Goal: Task Accomplishment & Management: Complete application form

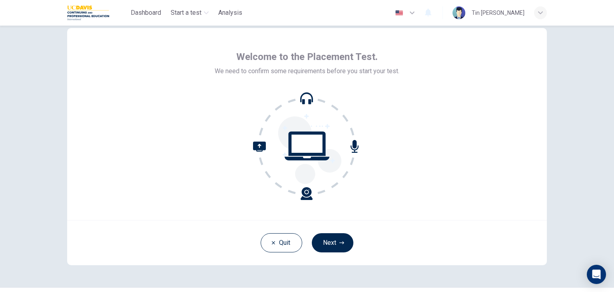
scroll to position [1, 0]
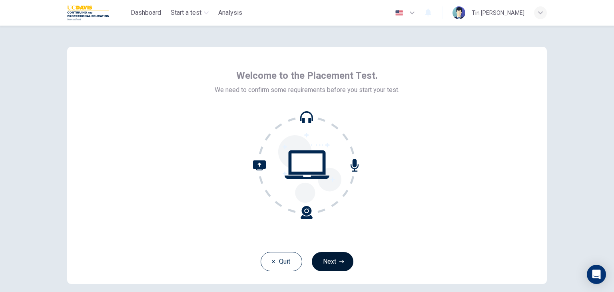
click at [322, 259] on button "Next" at bounding box center [333, 261] width 42 height 19
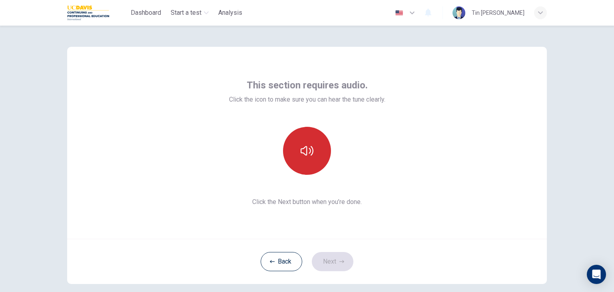
click at [307, 145] on icon "button" at bounding box center [307, 150] width 13 height 13
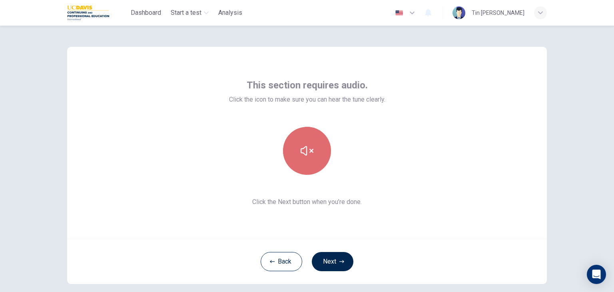
click at [310, 157] on button "button" at bounding box center [307, 151] width 48 height 48
click at [309, 155] on icon "button" at bounding box center [307, 151] width 13 height 10
click at [310, 156] on icon "button" at bounding box center [307, 150] width 13 height 13
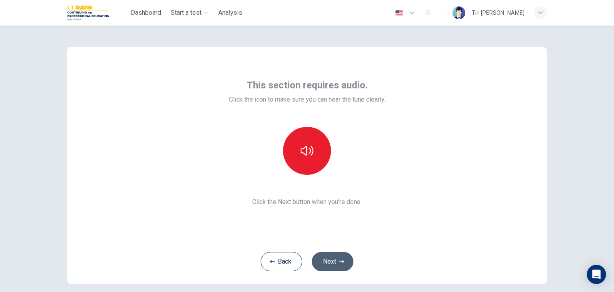
click at [336, 259] on button "Next" at bounding box center [333, 261] width 42 height 19
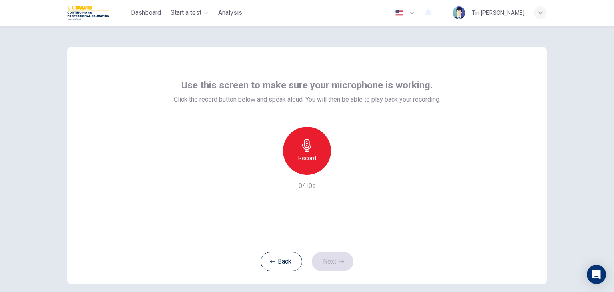
click at [309, 155] on h6 "Record" at bounding box center [307, 158] width 18 height 10
click at [343, 168] on icon "button" at bounding box center [345, 168] width 4 height 5
click at [334, 261] on button "Next" at bounding box center [333, 261] width 42 height 19
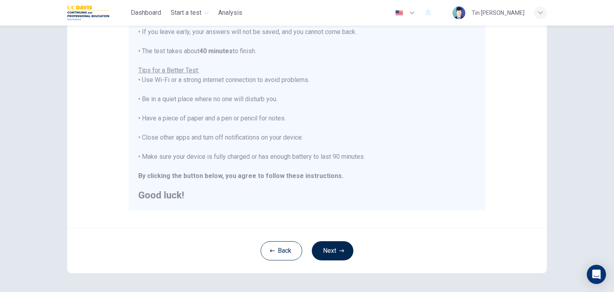
scroll to position [153, 0]
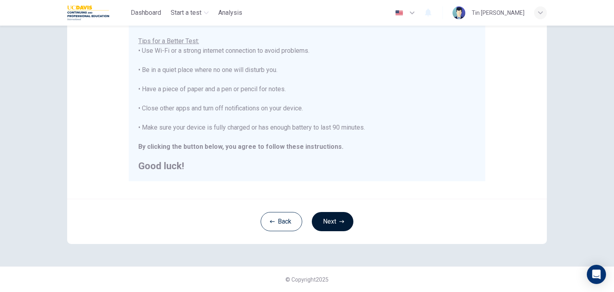
click at [337, 219] on button "Next" at bounding box center [333, 221] width 42 height 19
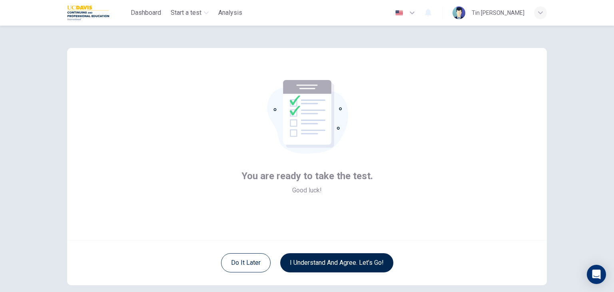
scroll to position [40, 0]
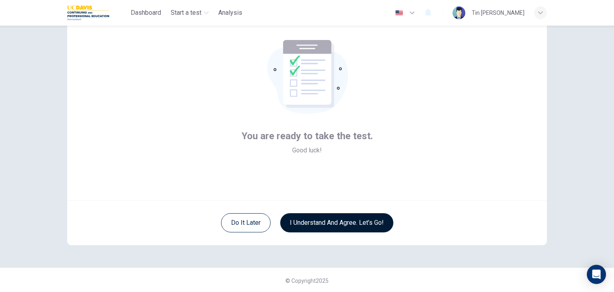
click at [343, 219] on button "I understand and agree. Let’s go!" at bounding box center [336, 222] width 113 height 19
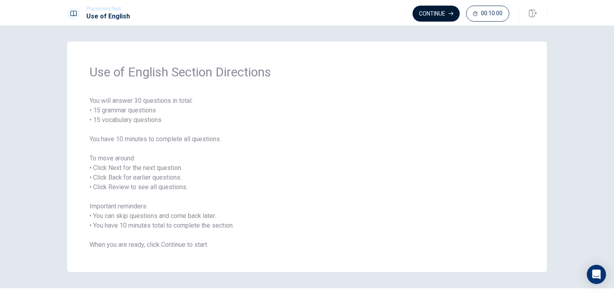
click at [421, 16] on button "Continue" at bounding box center [436, 14] width 47 height 16
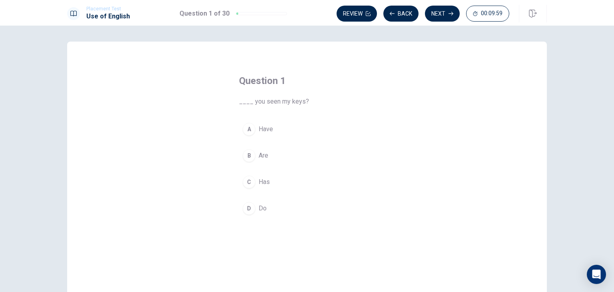
scroll to position [40, 0]
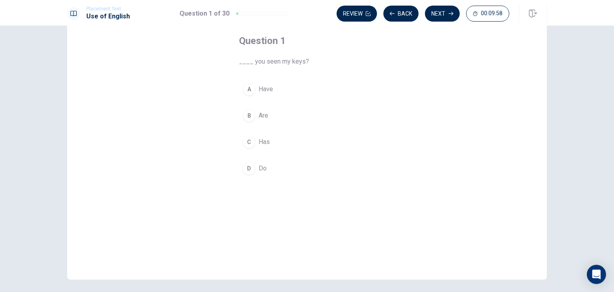
click at [248, 88] on div "A" at bounding box center [249, 89] width 13 height 13
click at [255, 114] on button "B Are" at bounding box center [307, 116] width 136 height 20
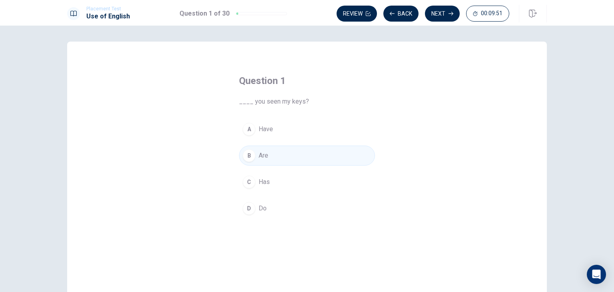
scroll to position [0, 0]
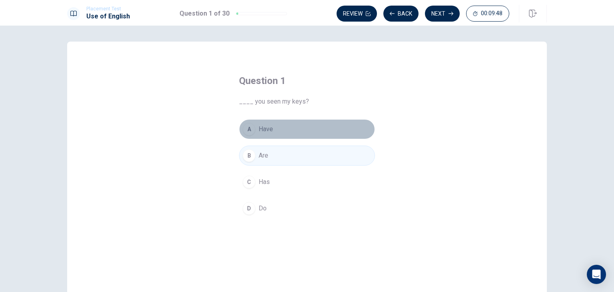
click at [272, 128] on button "A Have" at bounding box center [307, 129] width 136 height 20
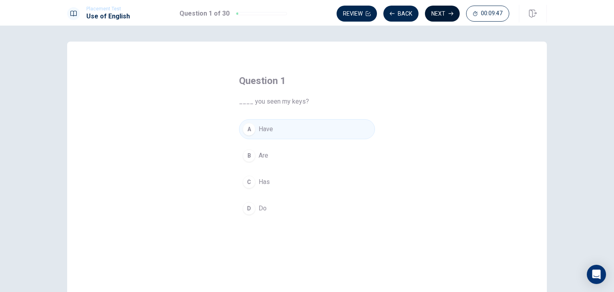
click at [445, 14] on button "Next" at bounding box center [442, 14] width 35 height 16
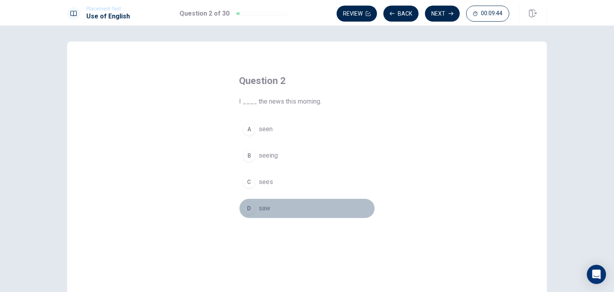
click at [254, 208] on button "D saw" at bounding box center [307, 208] width 136 height 20
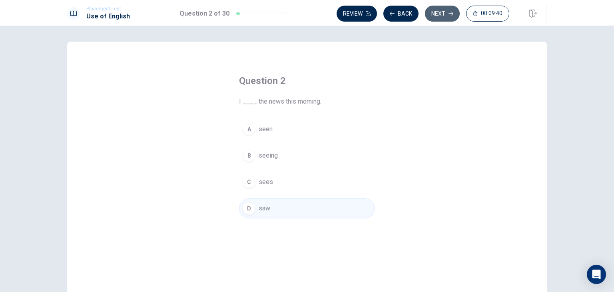
click at [445, 15] on button "Next" at bounding box center [442, 14] width 35 height 16
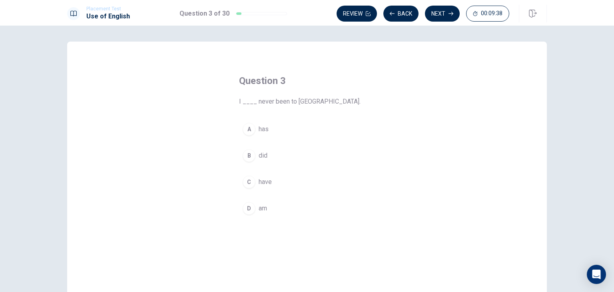
click at [251, 183] on div "C" at bounding box center [249, 181] width 13 height 13
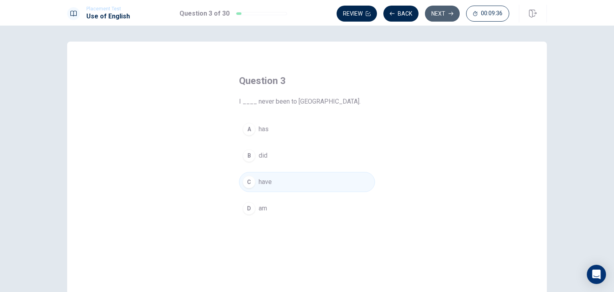
click at [443, 8] on button "Next" at bounding box center [442, 14] width 35 height 16
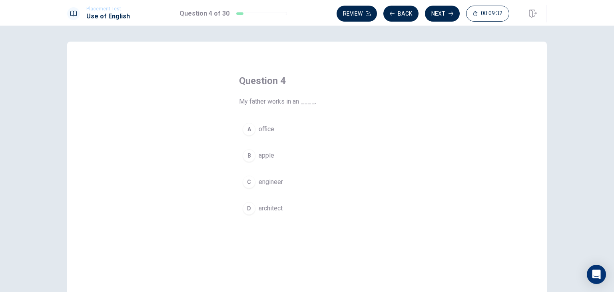
click at [259, 132] on span "office" at bounding box center [267, 129] width 16 height 10
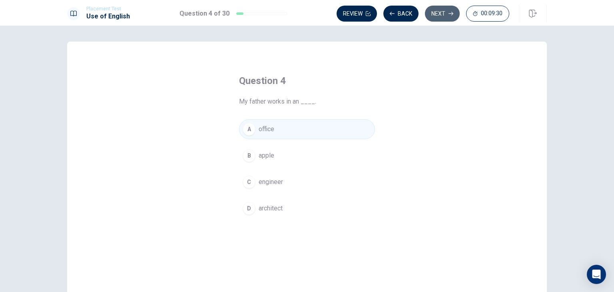
click at [443, 10] on button "Next" at bounding box center [442, 14] width 35 height 16
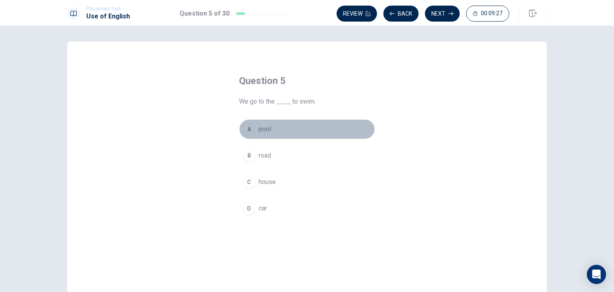
click at [251, 133] on div "A" at bounding box center [249, 129] width 13 height 13
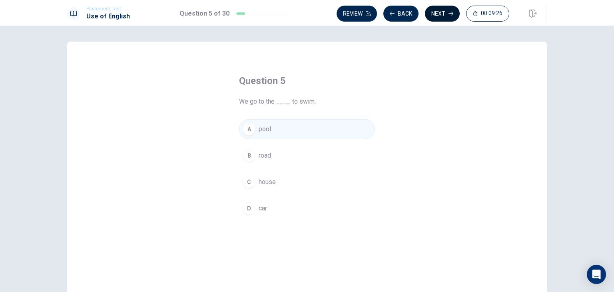
click at [445, 15] on button "Next" at bounding box center [442, 14] width 35 height 16
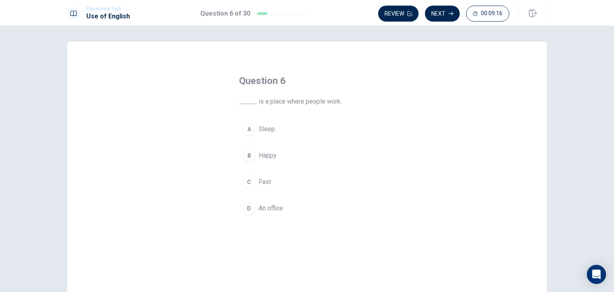
click at [243, 203] on div "D" at bounding box center [249, 208] width 13 height 13
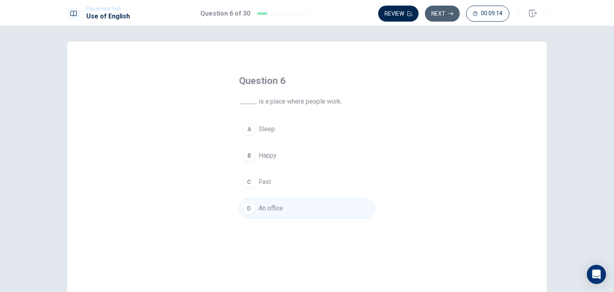
click at [437, 16] on button "Next" at bounding box center [442, 14] width 35 height 16
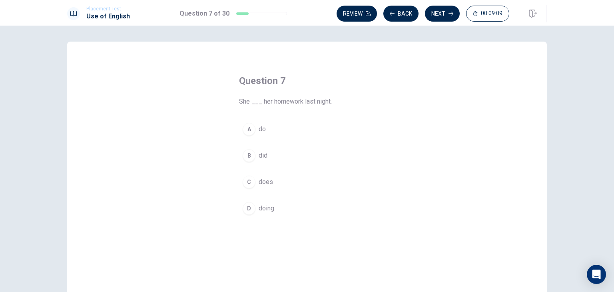
click at [251, 152] on div "B" at bounding box center [249, 155] width 13 height 13
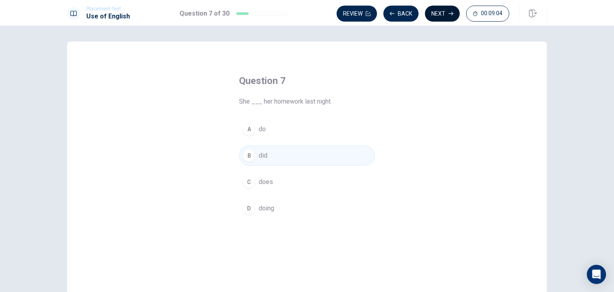
click at [437, 12] on button "Next" at bounding box center [442, 14] width 35 height 16
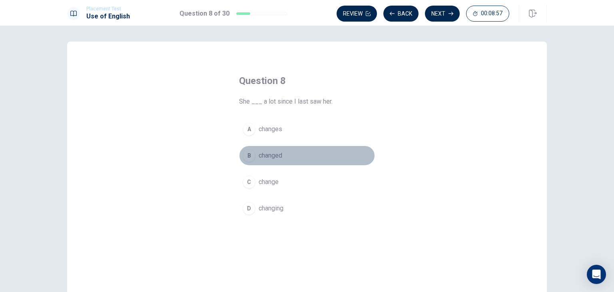
click at [255, 152] on button "B changed" at bounding box center [307, 156] width 136 height 20
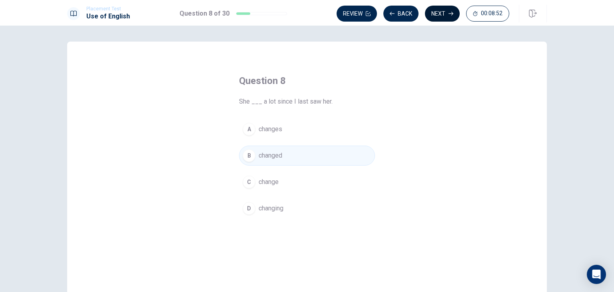
click at [443, 13] on button "Next" at bounding box center [442, 14] width 35 height 16
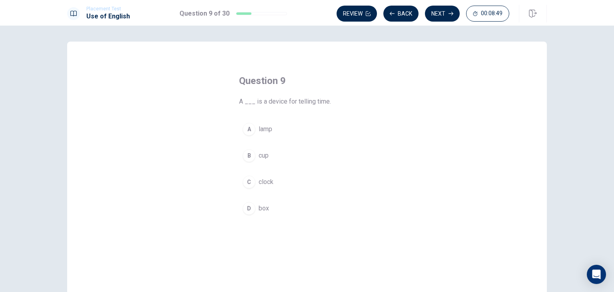
click at [243, 186] on div "C" at bounding box center [249, 181] width 13 height 13
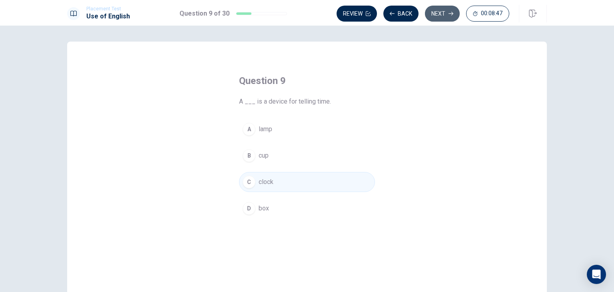
click at [444, 12] on button "Next" at bounding box center [442, 14] width 35 height 16
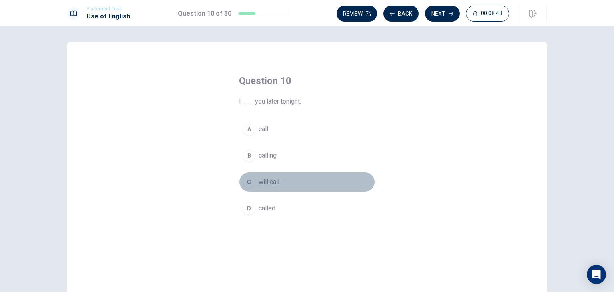
click at [248, 182] on div "C" at bounding box center [249, 181] width 13 height 13
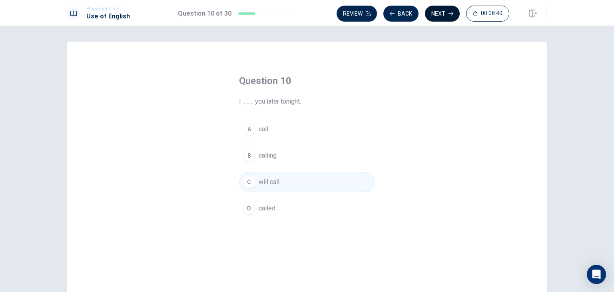
click at [443, 11] on button "Next" at bounding box center [442, 14] width 35 height 16
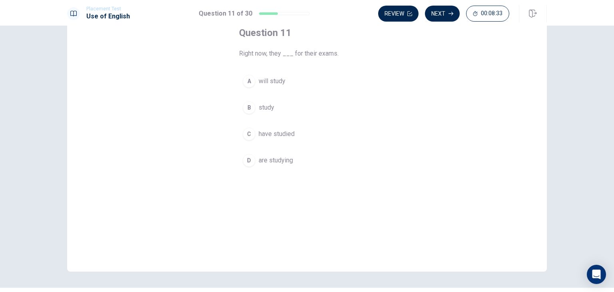
scroll to position [29, 0]
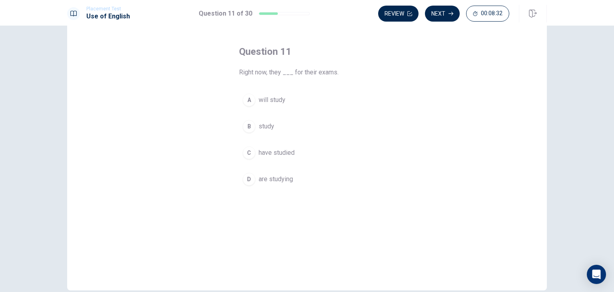
click at [251, 175] on div "D" at bounding box center [249, 179] width 13 height 13
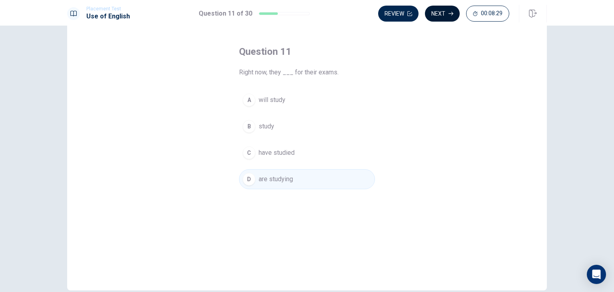
click at [443, 12] on button "Next" at bounding box center [442, 14] width 35 height 16
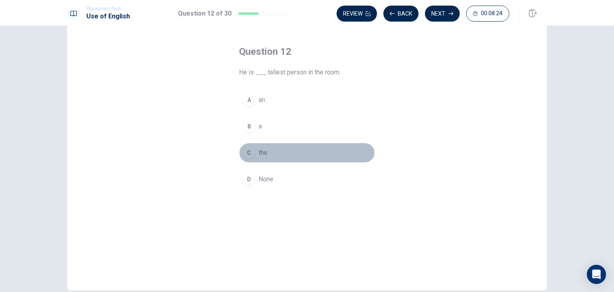
click at [248, 151] on div "C" at bounding box center [249, 152] width 13 height 13
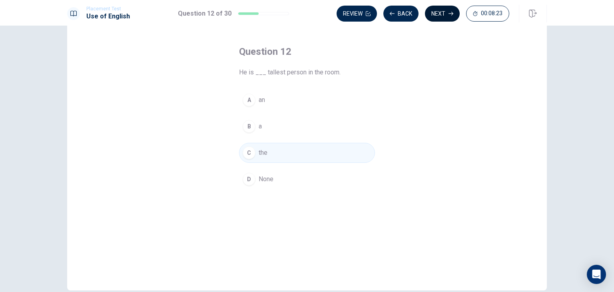
click at [433, 12] on button "Next" at bounding box center [442, 14] width 35 height 16
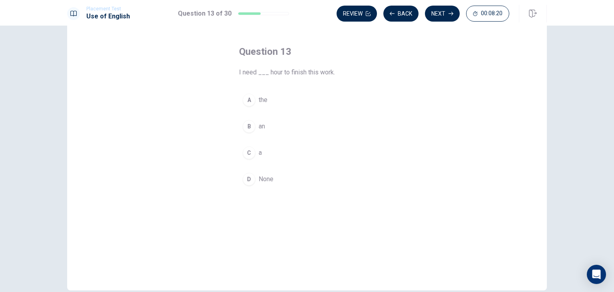
click at [246, 122] on div "B" at bounding box center [249, 126] width 13 height 13
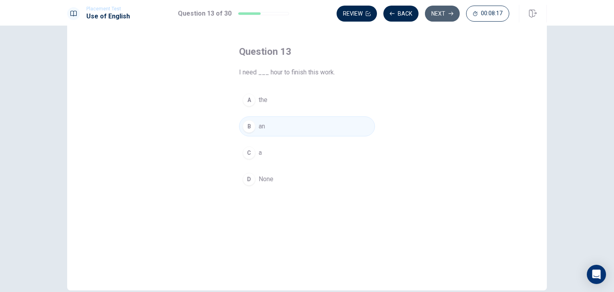
click at [449, 12] on icon "button" at bounding box center [451, 13] width 5 height 5
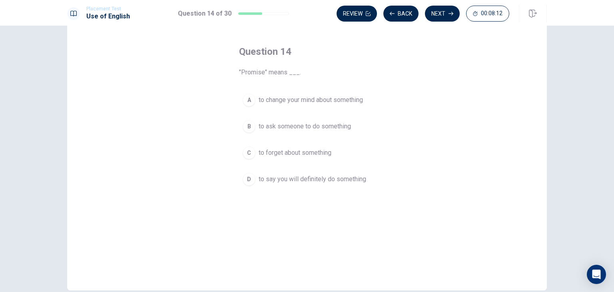
click at [247, 181] on div "D" at bounding box center [249, 179] width 13 height 13
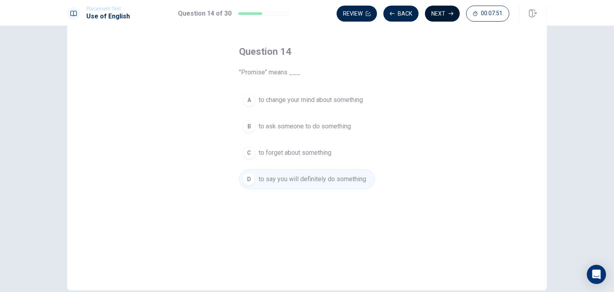
click at [443, 15] on button "Next" at bounding box center [442, 14] width 35 height 16
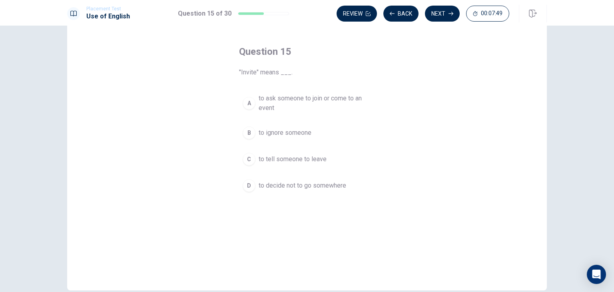
click at [249, 104] on div "A" at bounding box center [249, 103] width 13 height 13
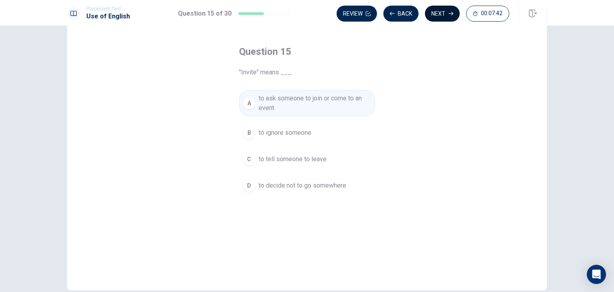
click at [440, 16] on button "Next" at bounding box center [442, 14] width 35 height 16
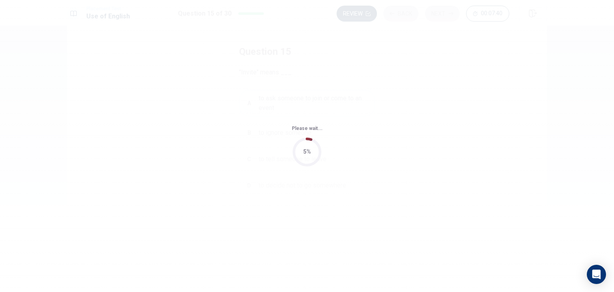
scroll to position [0, 0]
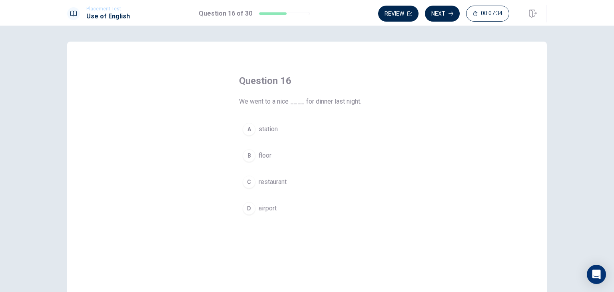
click at [247, 187] on div "C" at bounding box center [249, 181] width 13 height 13
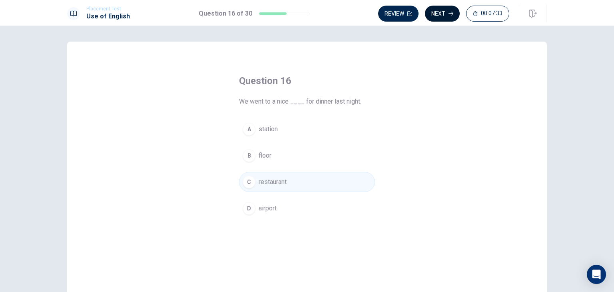
click at [440, 15] on button "Next" at bounding box center [442, 14] width 35 height 16
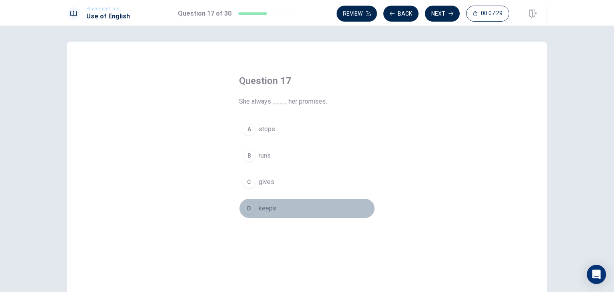
click at [243, 208] on div "D" at bounding box center [249, 208] width 13 height 13
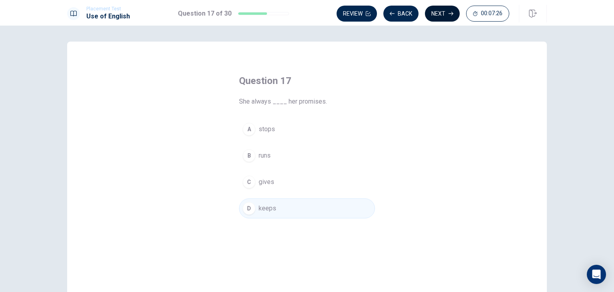
click at [438, 13] on button "Next" at bounding box center [442, 14] width 35 height 16
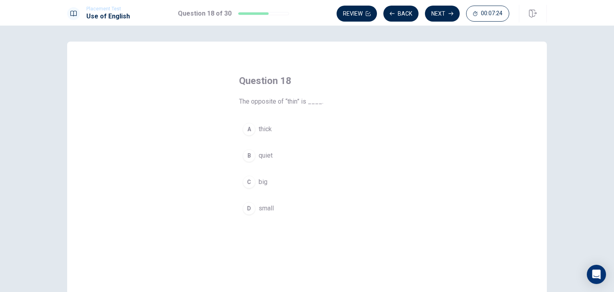
click at [248, 133] on div "A" at bounding box center [249, 129] width 13 height 13
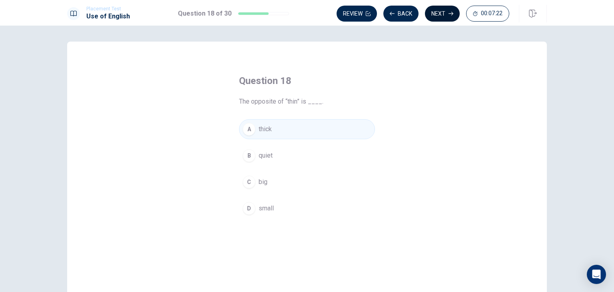
click at [443, 10] on button "Next" at bounding box center [442, 14] width 35 height 16
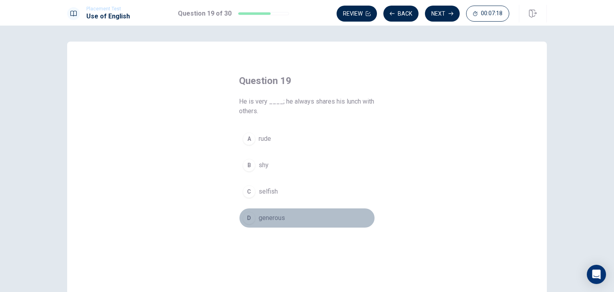
click at [250, 217] on div "D" at bounding box center [249, 217] width 13 height 13
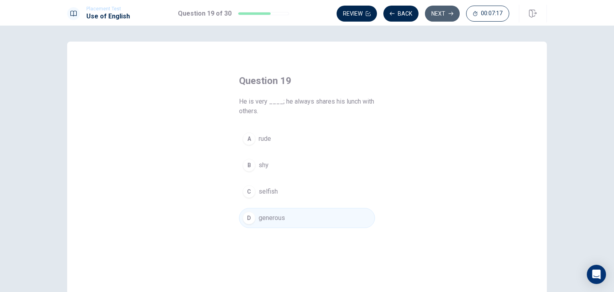
click at [443, 9] on button "Next" at bounding box center [442, 14] width 35 height 16
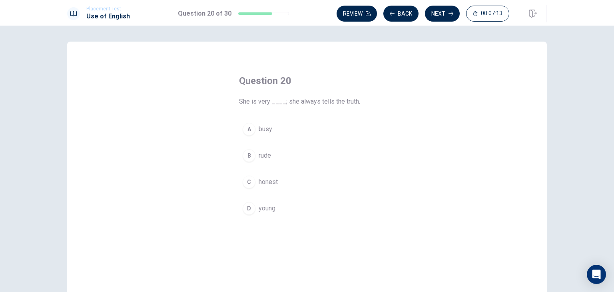
click at [249, 185] on div "C" at bounding box center [249, 181] width 13 height 13
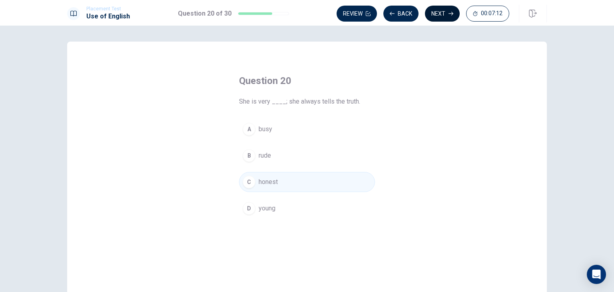
click at [443, 12] on button "Next" at bounding box center [442, 14] width 35 height 16
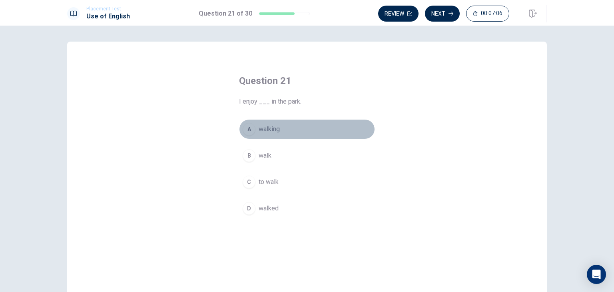
click at [247, 132] on div "A" at bounding box center [249, 129] width 13 height 13
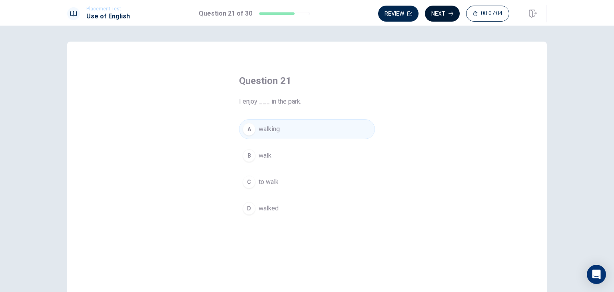
click at [442, 15] on button "Next" at bounding box center [442, 14] width 35 height 16
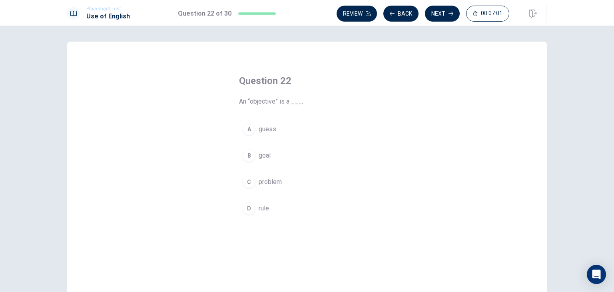
click at [243, 152] on div "B" at bounding box center [249, 155] width 13 height 13
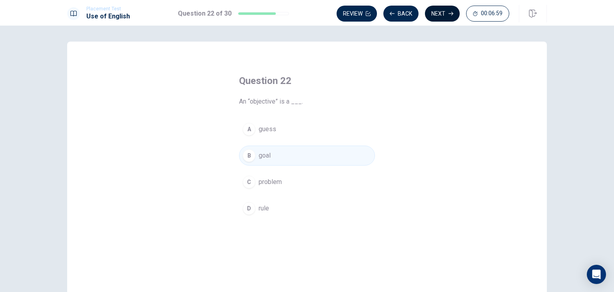
click at [448, 13] on button "Next" at bounding box center [442, 14] width 35 height 16
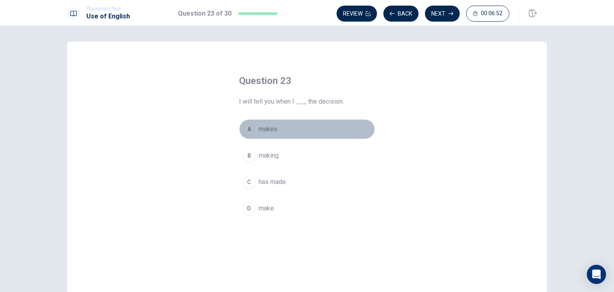
click at [245, 130] on div "A" at bounding box center [249, 129] width 13 height 13
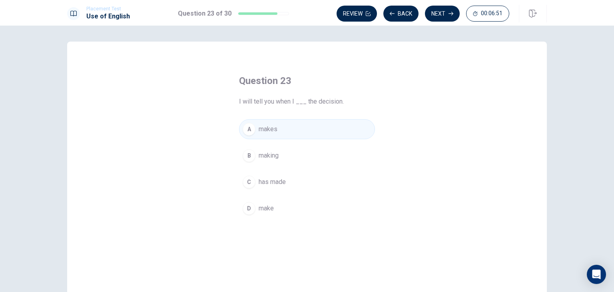
click at [247, 207] on div "D" at bounding box center [249, 208] width 13 height 13
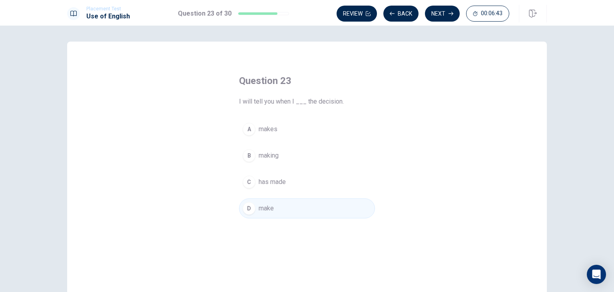
click at [248, 131] on div "A" at bounding box center [249, 129] width 13 height 13
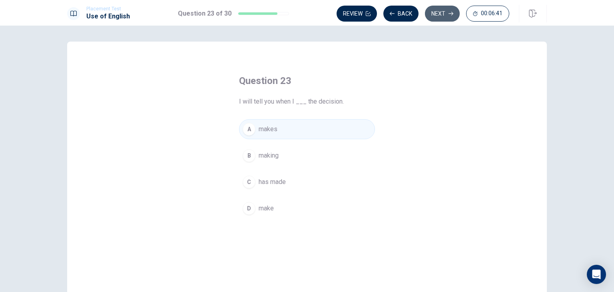
click at [448, 13] on button "Next" at bounding box center [442, 14] width 35 height 16
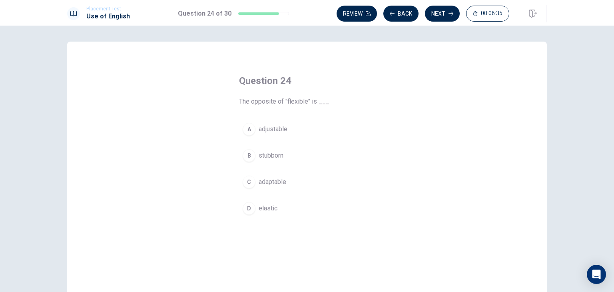
click at [249, 156] on div "B" at bounding box center [249, 155] width 13 height 13
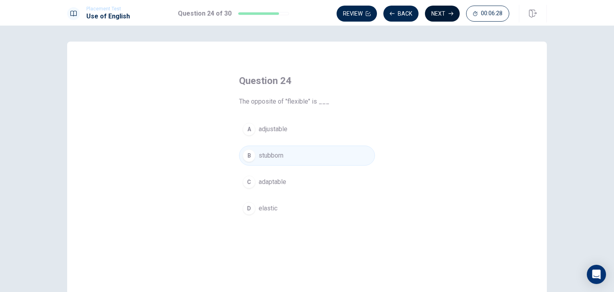
click at [445, 12] on button "Next" at bounding box center [442, 14] width 35 height 16
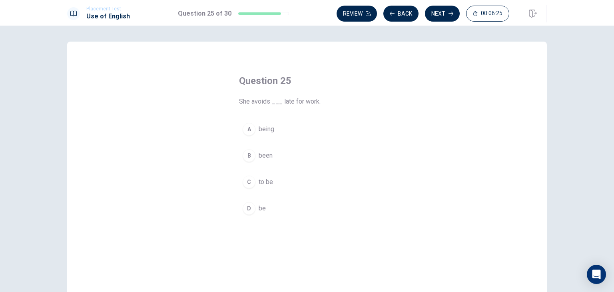
click at [264, 126] on span "being" at bounding box center [267, 129] width 16 height 10
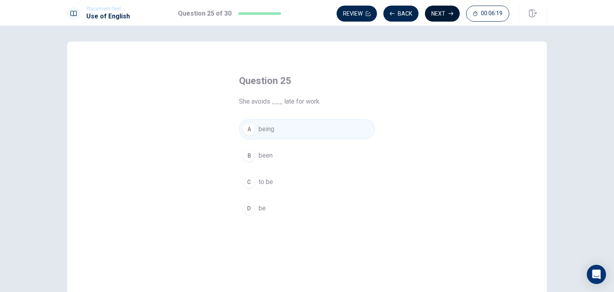
click at [438, 14] on button "Next" at bounding box center [442, 14] width 35 height 16
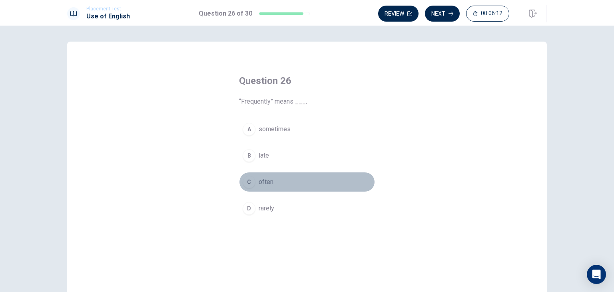
click at [248, 177] on div "C" at bounding box center [249, 181] width 13 height 13
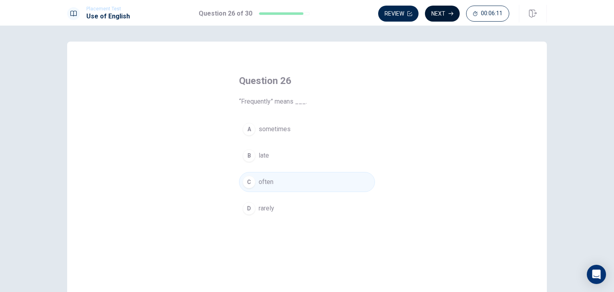
click at [447, 11] on button "Next" at bounding box center [442, 14] width 35 height 16
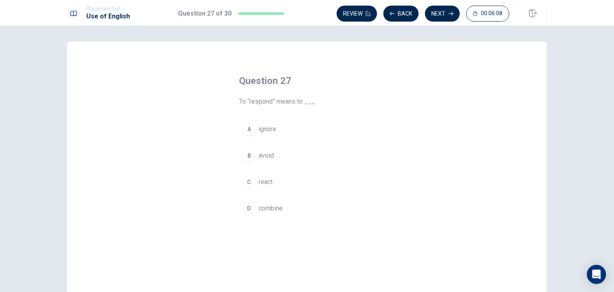
click at [243, 177] on div "C" at bounding box center [249, 181] width 13 height 13
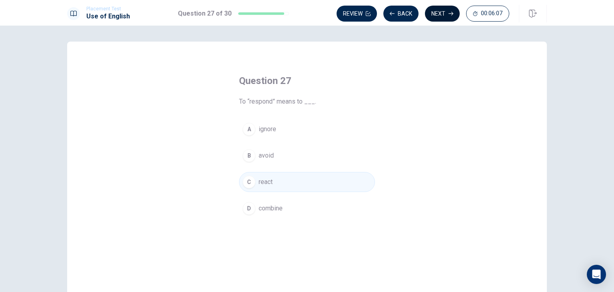
click at [442, 11] on button "Next" at bounding box center [442, 14] width 35 height 16
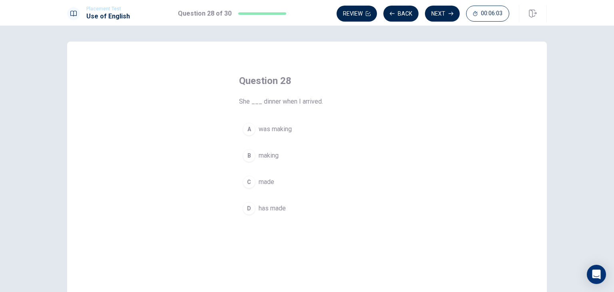
click at [246, 209] on div "D" at bounding box center [249, 208] width 13 height 13
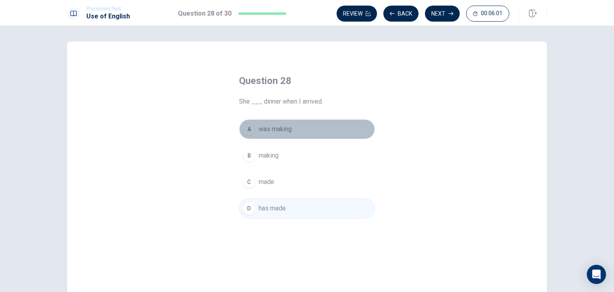
click at [251, 132] on div "A" at bounding box center [249, 129] width 13 height 13
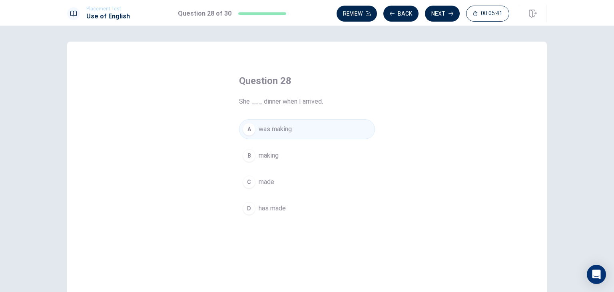
click at [259, 210] on span "has made" at bounding box center [272, 208] width 27 height 10
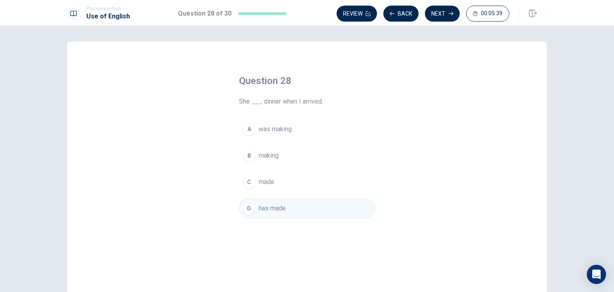
click at [278, 132] on span "was making" at bounding box center [275, 129] width 33 height 10
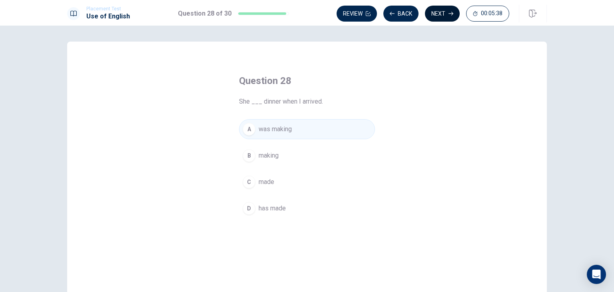
click at [451, 12] on icon "button" at bounding box center [451, 13] width 5 height 5
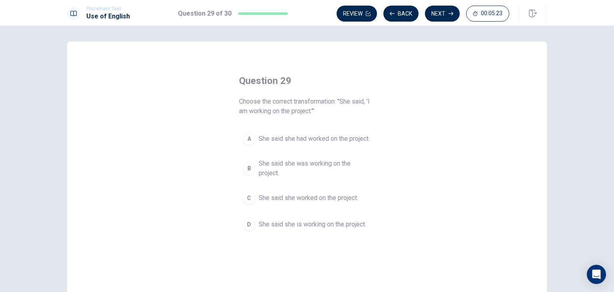
click at [249, 230] on div "D" at bounding box center [249, 224] width 13 height 13
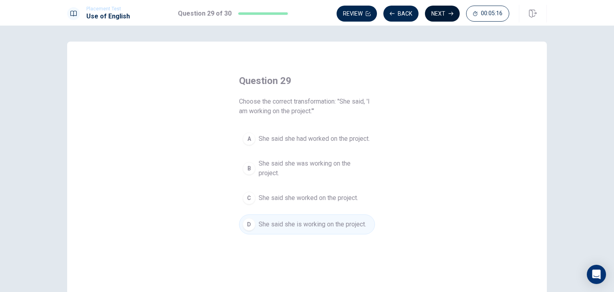
click at [447, 15] on button "Next" at bounding box center [442, 14] width 35 height 16
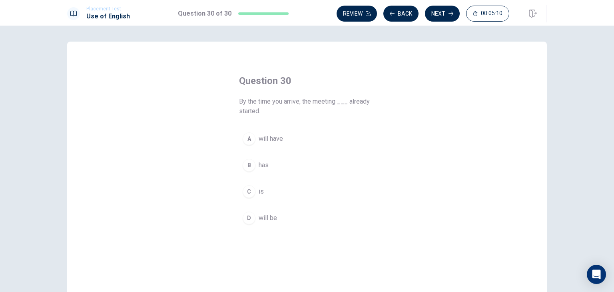
click at [250, 137] on div "A" at bounding box center [249, 138] width 13 height 13
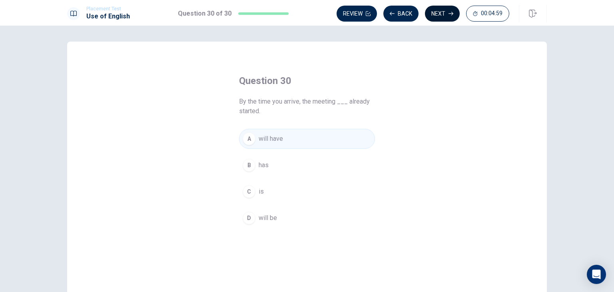
click at [449, 12] on icon "button" at bounding box center [451, 13] width 5 height 5
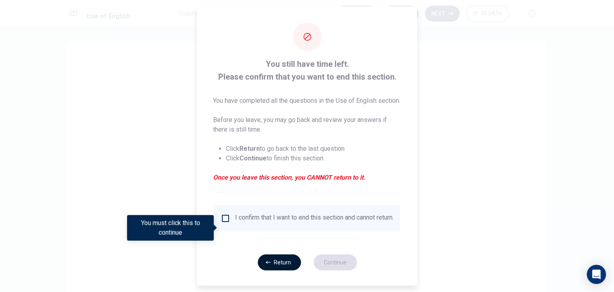
click at [284, 270] on button "Return" at bounding box center [278, 262] width 43 height 16
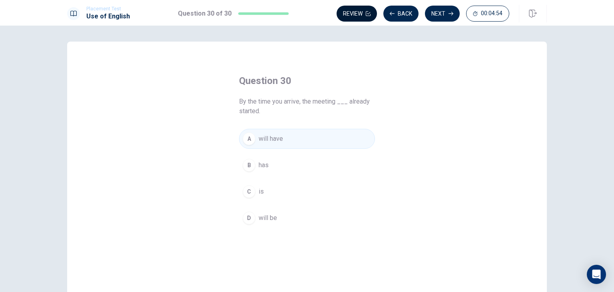
click at [350, 14] on button "Review" at bounding box center [357, 14] width 40 height 16
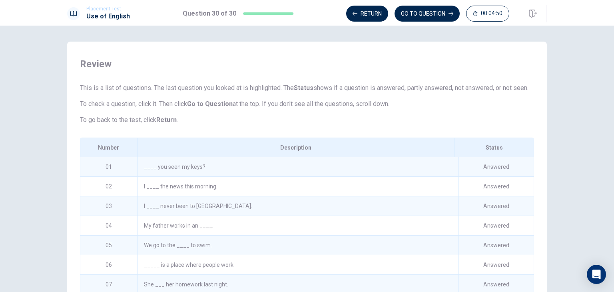
click at [217, 175] on div "____ you seen my keys?" at bounding box center [297, 166] width 321 height 19
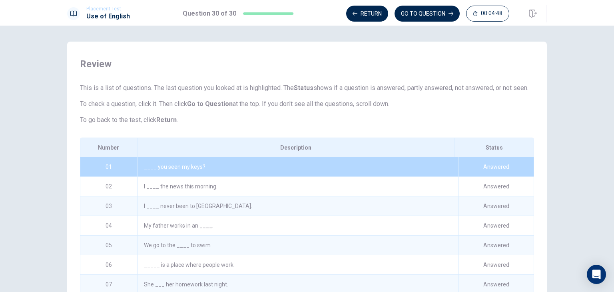
click at [277, 125] on p "To go back to the test, click Return ." at bounding box center [307, 120] width 454 height 10
click at [235, 176] on div "____ you seen my keys?" at bounding box center [297, 166] width 321 height 19
click at [233, 196] on div "I ____ the news this morning." at bounding box center [297, 186] width 321 height 19
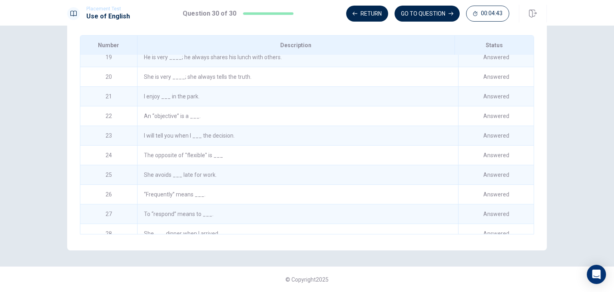
scroll to position [410, 0]
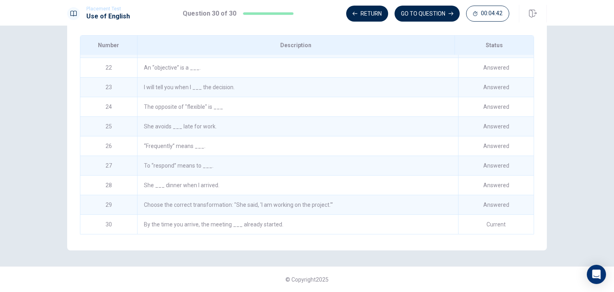
click at [374, 221] on div "By the time you arrive, the meeting ___ already started." at bounding box center [297, 224] width 321 height 19
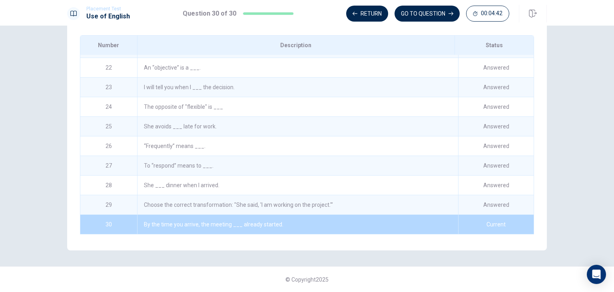
click at [377, 217] on div "By the time you arrive, the meeting ___ already started." at bounding box center [297, 224] width 321 height 19
click at [366, 16] on button "Return" at bounding box center [367, 14] width 42 height 16
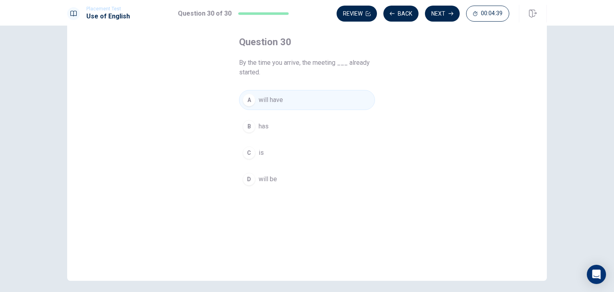
scroll to position [0, 0]
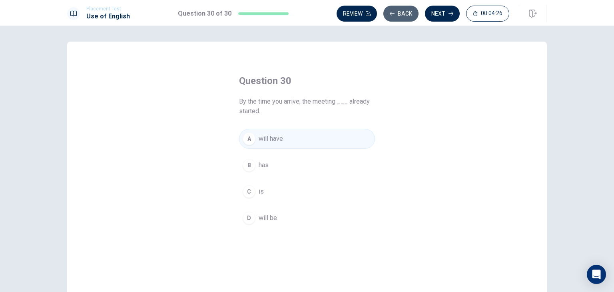
click at [395, 14] on icon "button" at bounding box center [392, 13] width 5 height 5
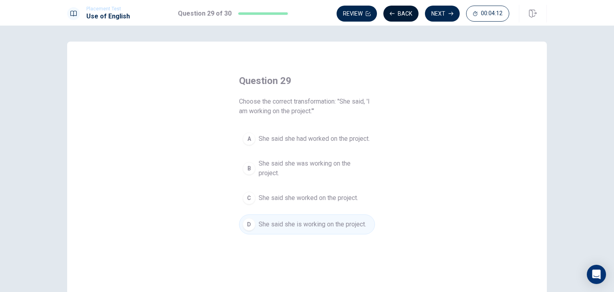
click at [400, 13] on button "Back" at bounding box center [400, 14] width 35 height 16
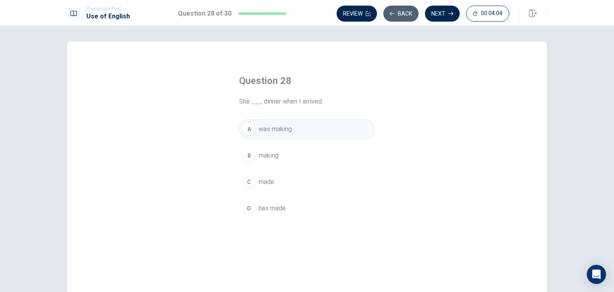
click at [400, 11] on button "Back" at bounding box center [400, 14] width 35 height 16
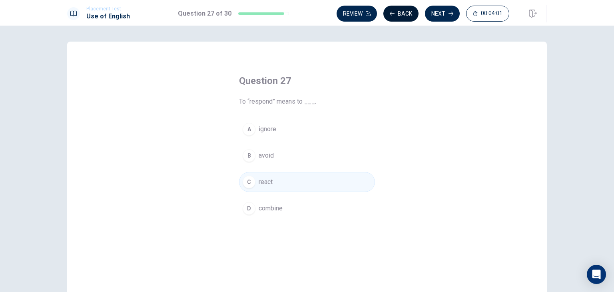
click at [403, 14] on button "Back" at bounding box center [400, 14] width 35 height 16
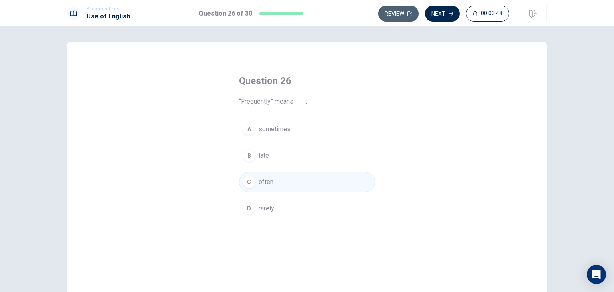
click at [405, 10] on button "Review" at bounding box center [398, 14] width 40 height 16
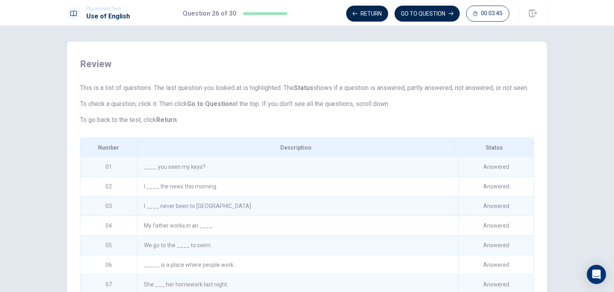
click at [171, 176] on div "____ you seen my keys?" at bounding box center [297, 166] width 321 height 19
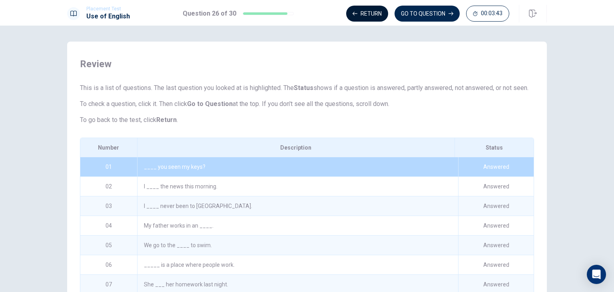
click at [364, 9] on button "Return" at bounding box center [367, 14] width 42 height 16
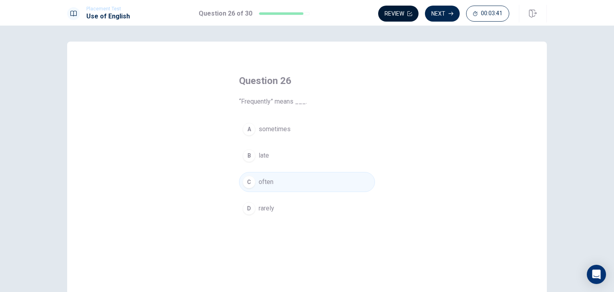
click at [403, 14] on button "Review" at bounding box center [398, 14] width 40 height 16
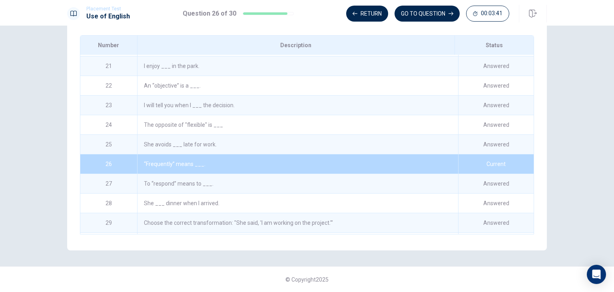
scroll to position [410, 0]
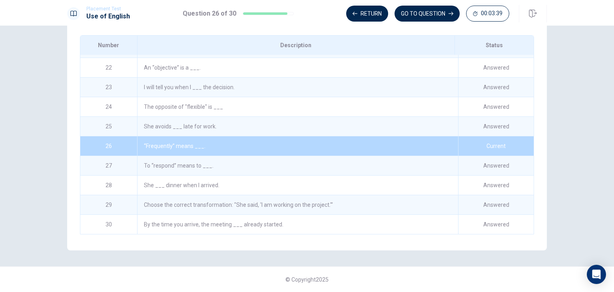
click at [491, 43] on div "Status" at bounding box center [494, 45] width 79 height 19
click at [415, 15] on button "GO TO QUESTION" at bounding box center [427, 14] width 65 height 16
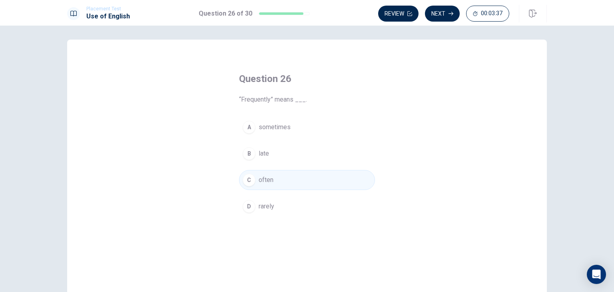
scroll to position [0, 0]
click at [442, 16] on button "Next" at bounding box center [442, 14] width 35 height 16
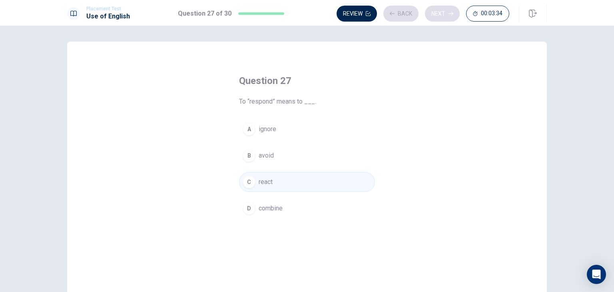
click at [442, 16] on div "Review Back Next 00:03:34" at bounding box center [423, 14] width 173 height 16
click at [442, 16] on button "Next" at bounding box center [442, 14] width 35 height 16
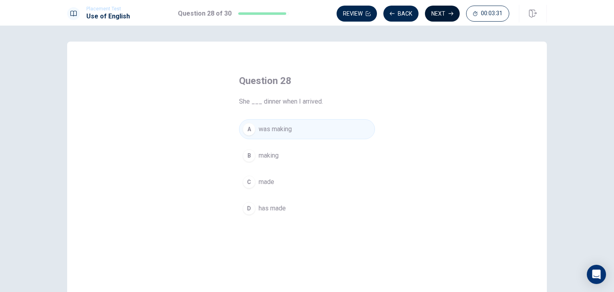
click at [441, 15] on button "Next" at bounding box center [442, 14] width 35 height 16
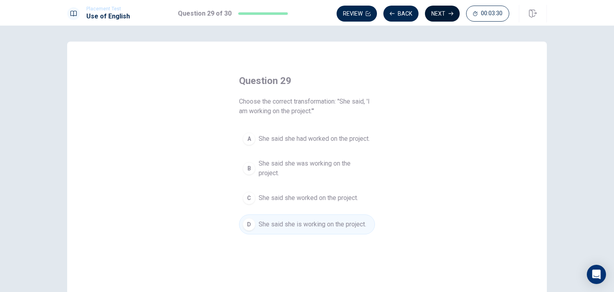
click at [444, 15] on button "Next" at bounding box center [442, 14] width 35 height 16
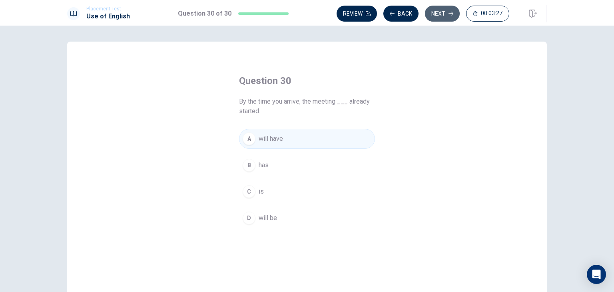
click at [437, 12] on button "Next" at bounding box center [442, 14] width 35 height 16
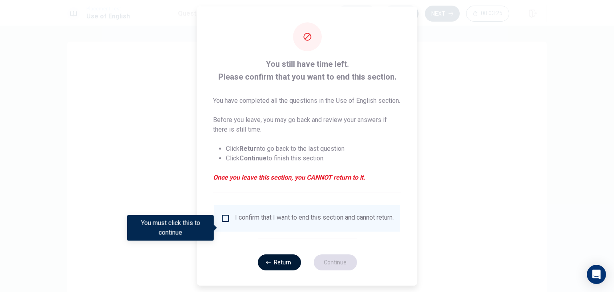
click at [269, 270] on button "Return" at bounding box center [278, 262] width 43 height 16
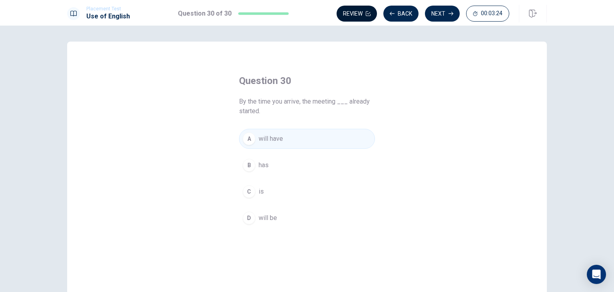
click at [357, 8] on button "Review" at bounding box center [357, 14] width 40 height 16
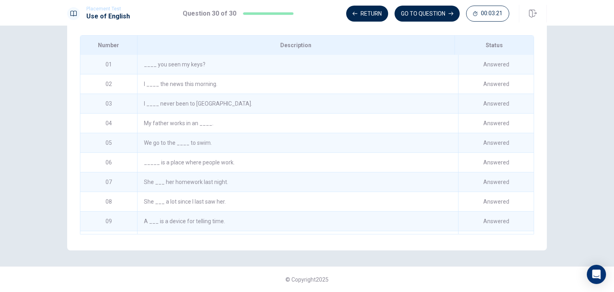
click at [163, 63] on div "____ you seen my keys?" at bounding box center [297, 64] width 321 height 19
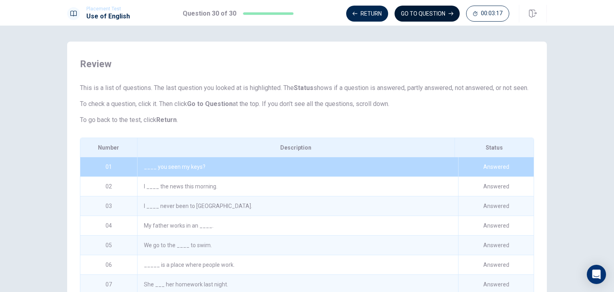
click at [410, 12] on button "GO TO QUESTION" at bounding box center [427, 14] width 65 height 16
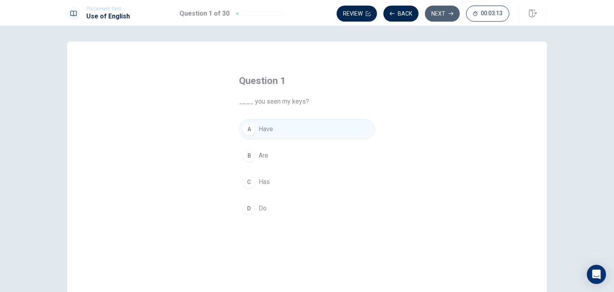
click at [445, 12] on button "Next" at bounding box center [442, 14] width 35 height 16
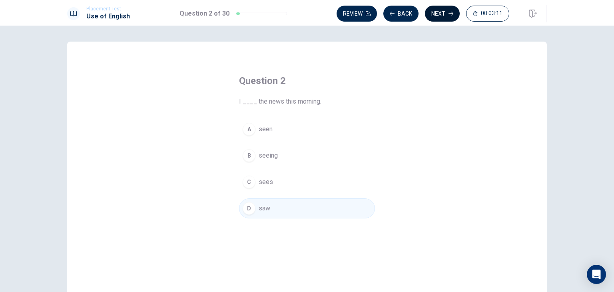
click at [438, 10] on button "Next" at bounding box center [442, 14] width 35 height 16
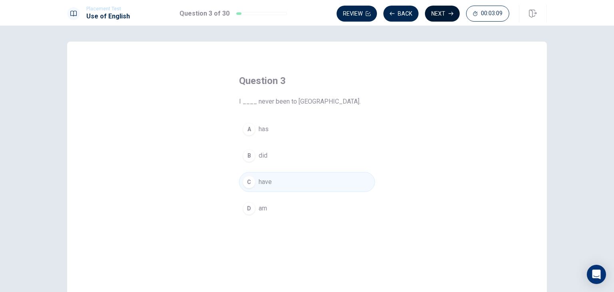
click at [441, 13] on button "Next" at bounding box center [442, 14] width 35 height 16
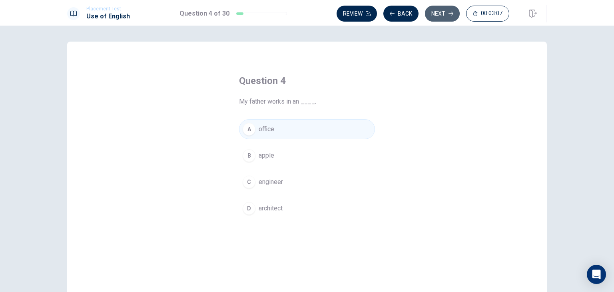
click at [444, 14] on button "Next" at bounding box center [442, 14] width 35 height 16
click at [395, 13] on button "Back" at bounding box center [400, 14] width 35 height 16
click at [432, 10] on button "Next" at bounding box center [442, 14] width 35 height 16
click at [441, 10] on button "Next" at bounding box center [442, 14] width 35 height 16
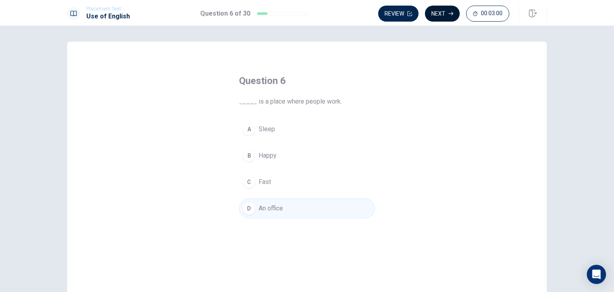
click at [446, 13] on button "Next" at bounding box center [442, 14] width 35 height 16
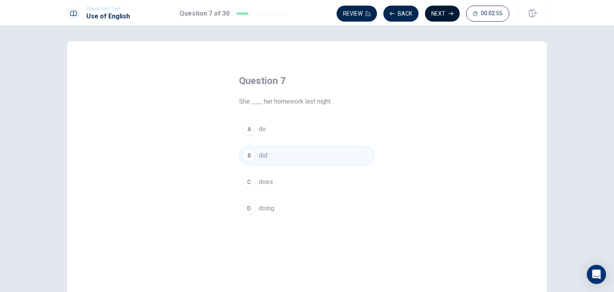
click at [445, 13] on button "Next" at bounding box center [442, 14] width 35 height 16
click at [445, 14] on button "Next" at bounding box center [442, 14] width 35 height 16
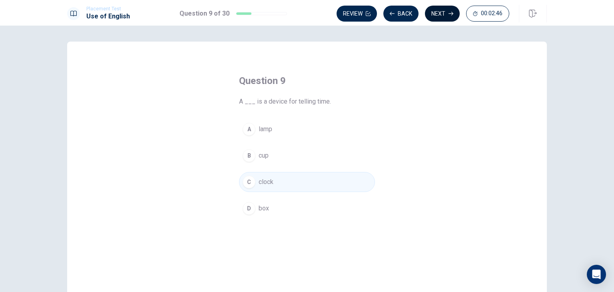
click at [445, 14] on button "Next" at bounding box center [442, 14] width 35 height 16
click at [445, 13] on button "Next" at bounding box center [442, 14] width 35 height 16
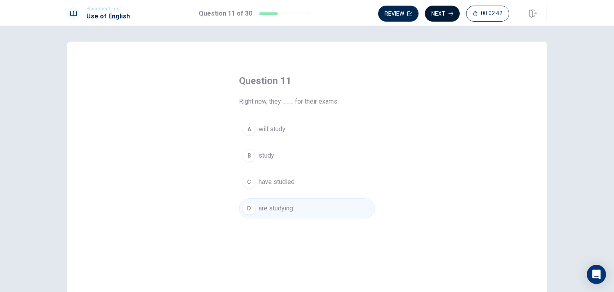
click at [445, 15] on button "Next" at bounding box center [442, 14] width 35 height 16
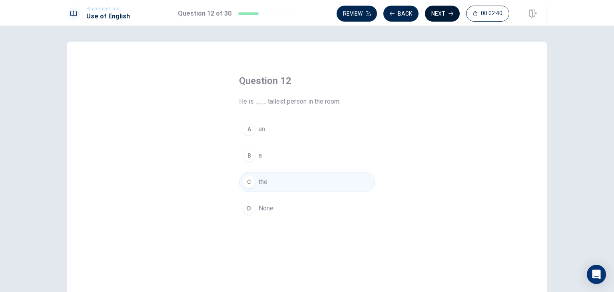
click at [445, 15] on button "Next" at bounding box center [442, 14] width 35 height 16
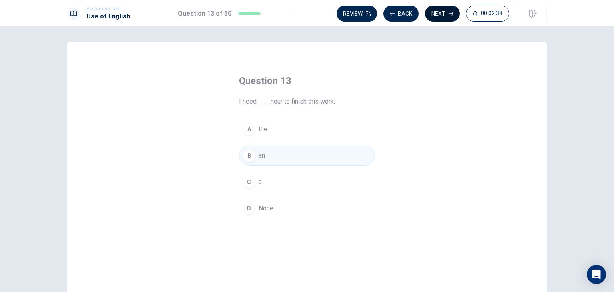
click at [444, 12] on button "Next" at bounding box center [442, 14] width 35 height 16
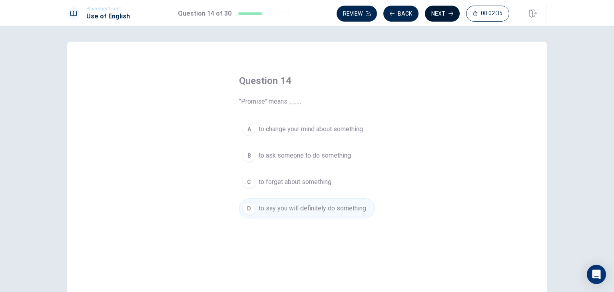
click at [442, 11] on button "Next" at bounding box center [442, 14] width 35 height 16
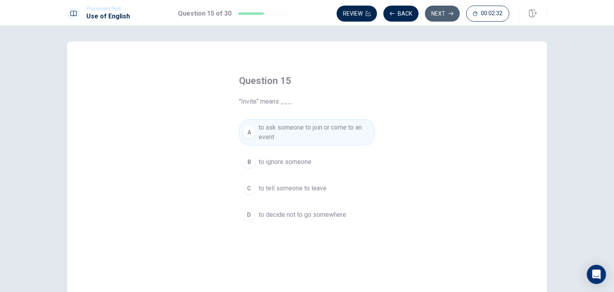
click at [442, 13] on button "Next" at bounding box center [442, 14] width 35 height 16
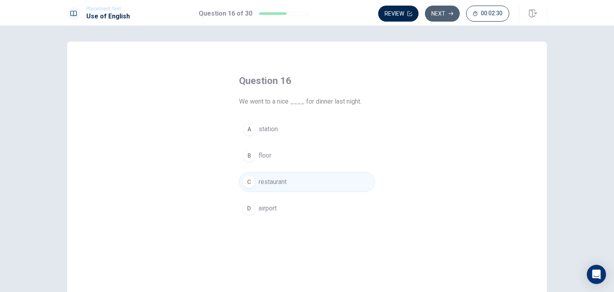
click at [446, 13] on button "Next" at bounding box center [442, 14] width 35 height 16
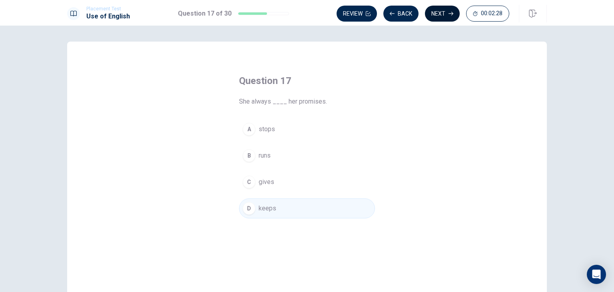
click at [444, 15] on button "Next" at bounding box center [442, 14] width 35 height 16
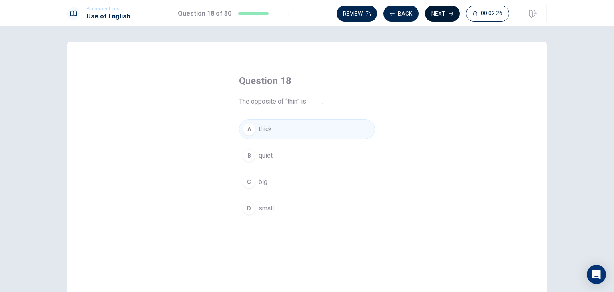
click at [445, 13] on button "Next" at bounding box center [442, 14] width 35 height 16
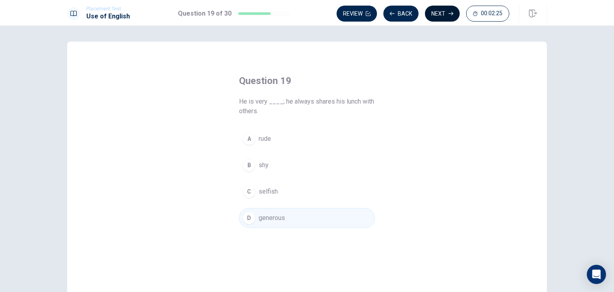
click at [445, 12] on button "Next" at bounding box center [442, 14] width 35 height 16
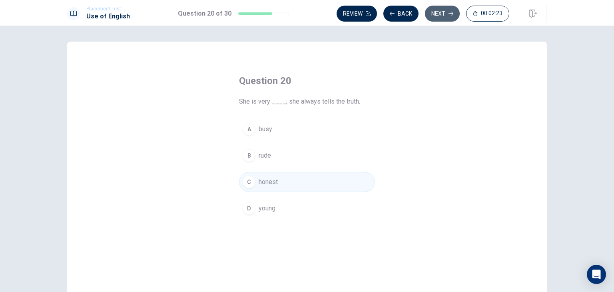
click at [445, 11] on button "Next" at bounding box center [442, 14] width 35 height 16
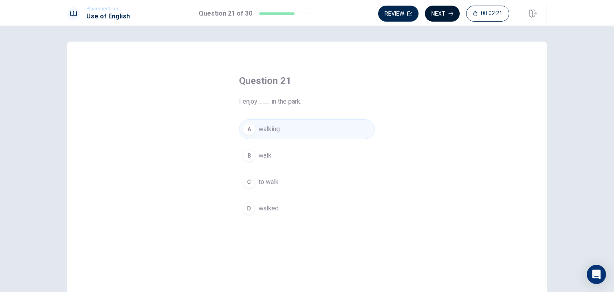
click at [446, 13] on button "Next" at bounding box center [442, 14] width 35 height 16
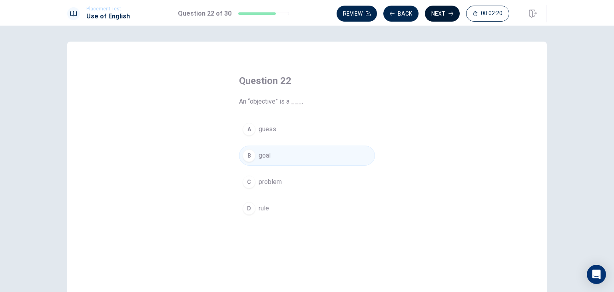
click at [447, 12] on button "Next" at bounding box center [442, 14] width 35 height 16
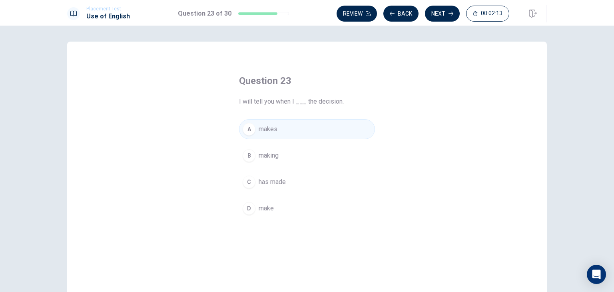
click at [268, 206] on span "make" at bounding box center [266, 208] width 15 height 10
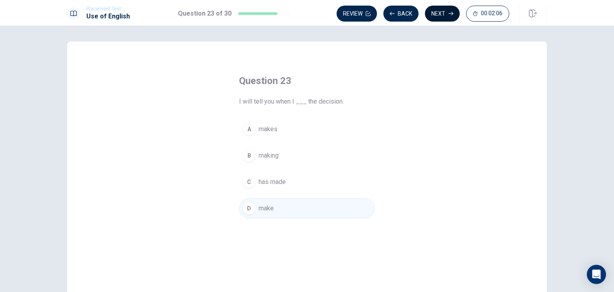
click at [444, 13] on button "Next" at bounding box center [442, 14] width 35 height 16
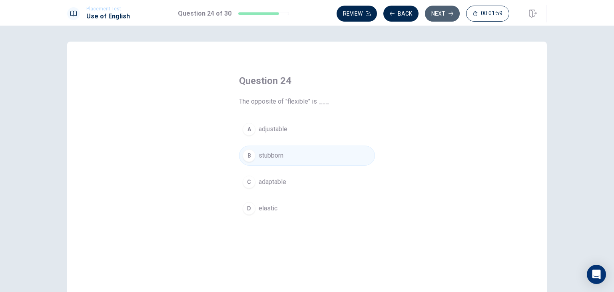
click at [446, 12] on button "Next" at bounding box center [442, 14] width 35 height 16
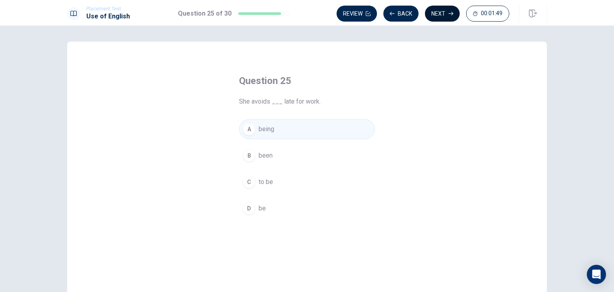
click at [445, 14] on button "Next" at bounding box center [442, 14] width 35 height 16
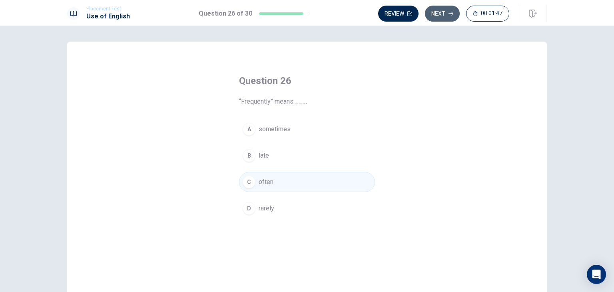
click at [448, 13] on button "Next" at bounding box center [442, 14] width 35 height 16
click at [446, 14] on button "Next" at bounding box center [442, 14] width 35 height 16
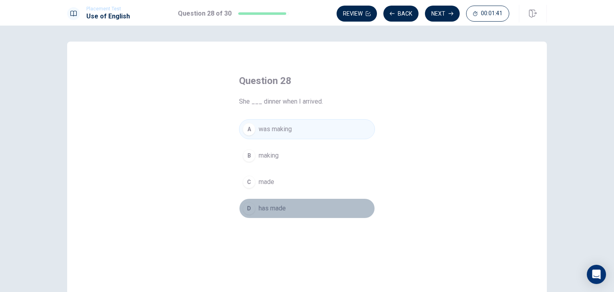
click at [268, 208] on span "has made" at bounding box center [272, 208] width 27 height 10
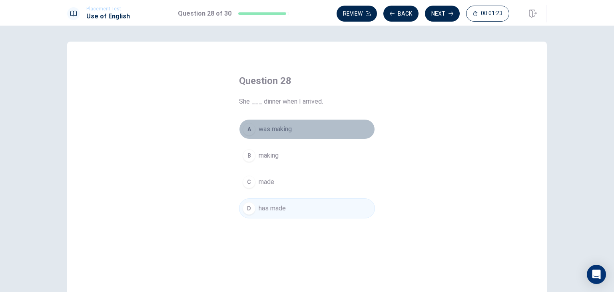
click at [288, 136] on button "A was making" at bounding box center [307, 129] width 136 height 20
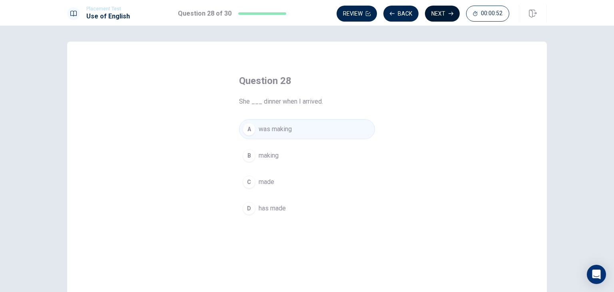
click at [438, 15] on button "Next" at bounding box center [442, 14] width 35 height 16
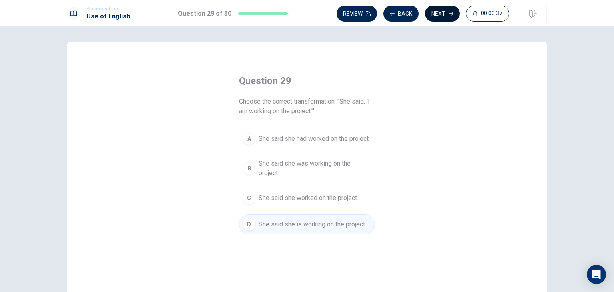
click at [439, 12] on button "Next" at bounding box center [442, 14] width 35 height 16
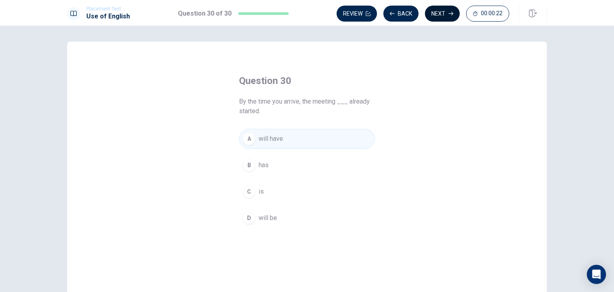
click at [441, 13] on button "Next" at bounding box center [442, 14] width 35 height 16
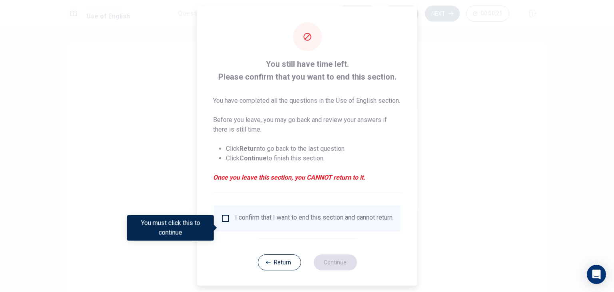
click at [226, 223] on input "You must click this to continue" at bounding box center [226, 218] width 10 height 10
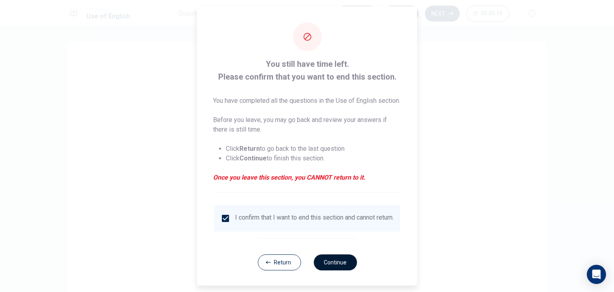
click at [336, 270] on button "Continue" at bounding box center [334, 262] width 43 height 16
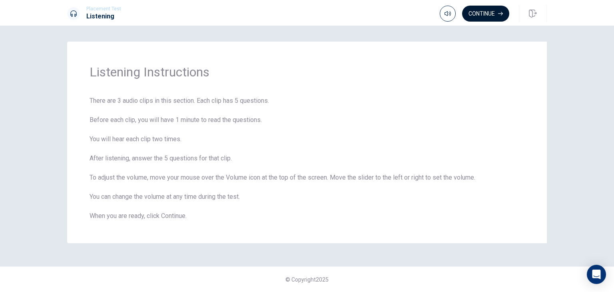
click at [484, 14] on button "Continue" at bounding box center [485, 14] width 47 height 16
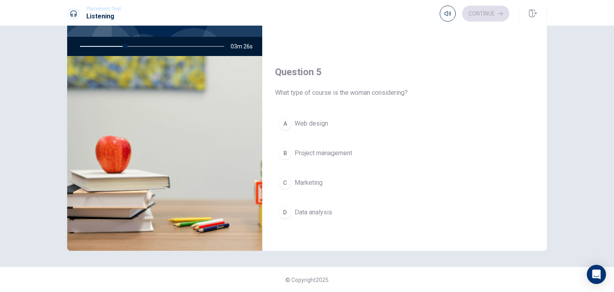
scroll to position [69, 0]
click at [282, 207] on div "D" at bounding box center [285, 211] width 13 height 13
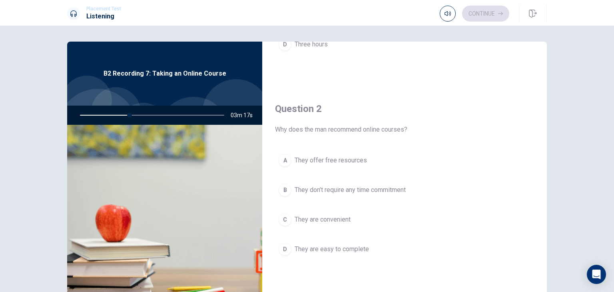
scroll to position [200, 0]
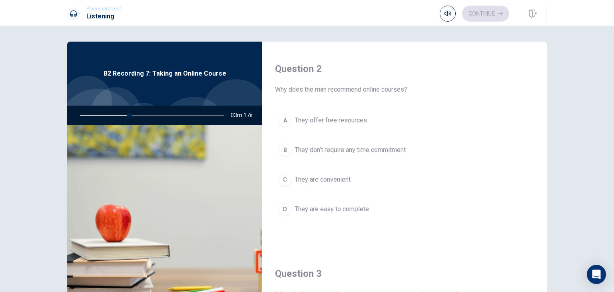
click at [290, 175] on button "C They are convenient" at bounding box center [404, 179] width 259 height 20
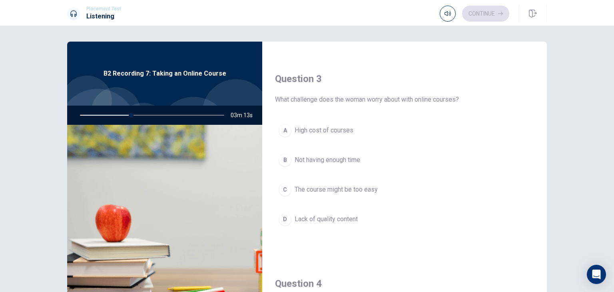
scroll to position [400, 0]
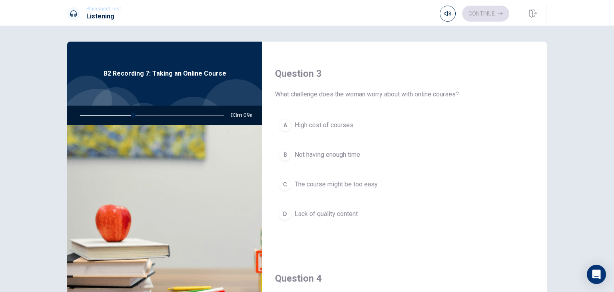
click at [315, 154] on span "Not having enough time" at bounding box center [328, 155] width 66 height 10
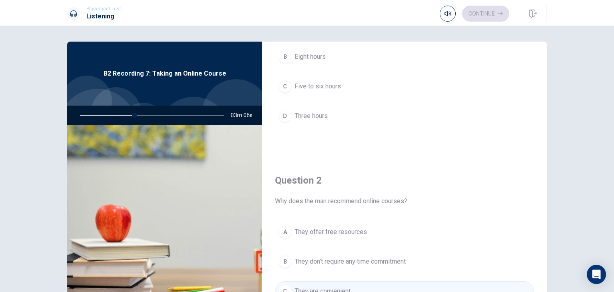
scroll to position [0, 0]
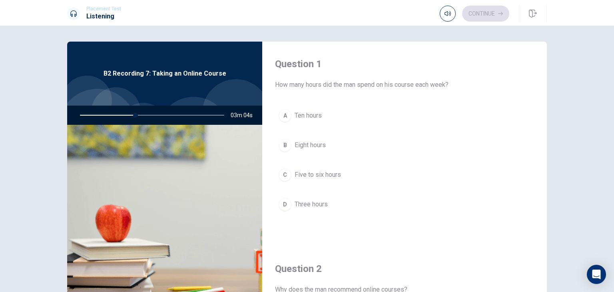
click at [315, 176] on span "Five to six hours" at bounding box center [318, 175] width 46 height 10
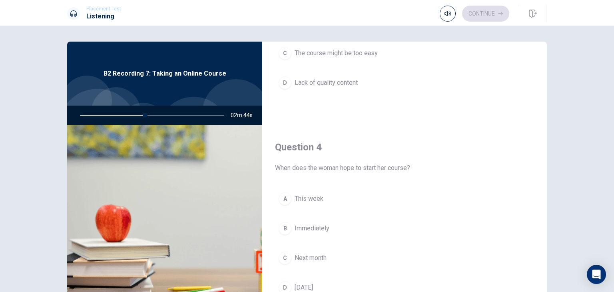
scroll to position [640, 0]
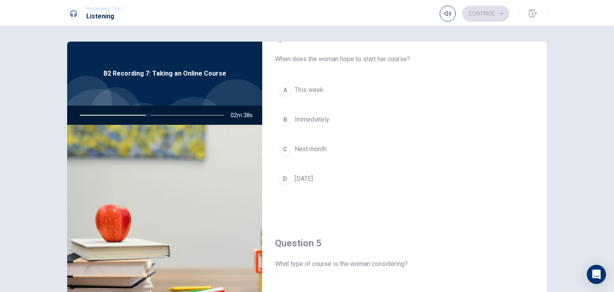
click at [309, 149] on span "Next month" at bounding box center [311, 149] width 32 height 10
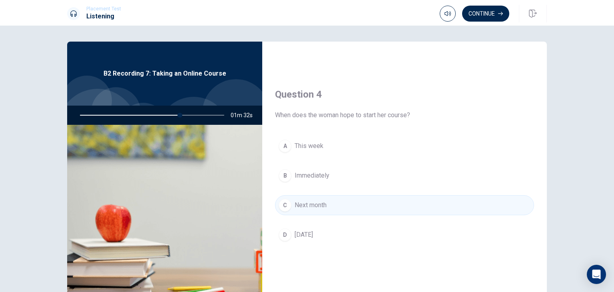
scroll to position [582, 0]
click at [486, 12] on button "Continue" at bounding box center [485, 14] width 47 height 16
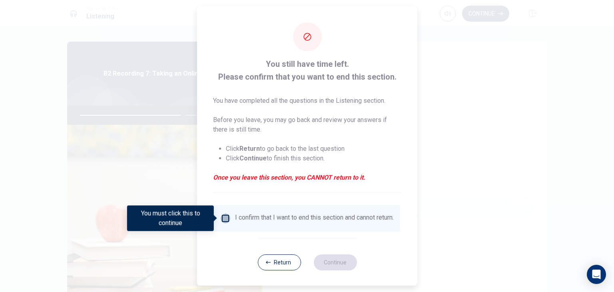
click at [225, 218] on input "You must click this to continue" at bounding box center [226, 218] width 10 height 10
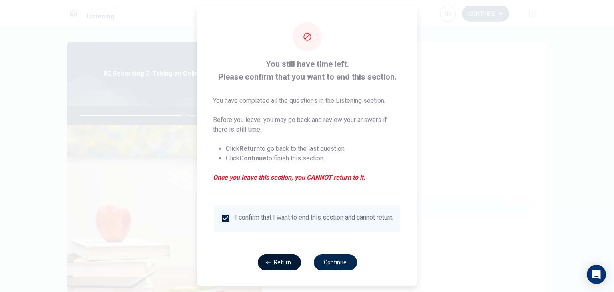
click at [273, 267] on button "Return" at bounding box center [278, 262] width 43 height 16
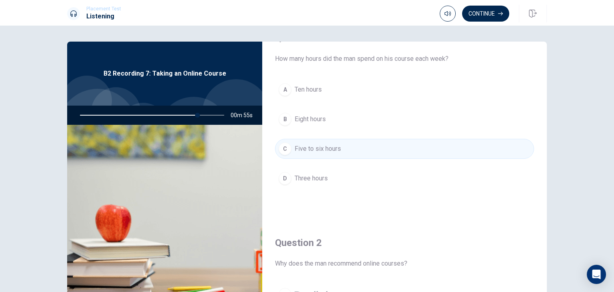
scroll to position [40, 0]
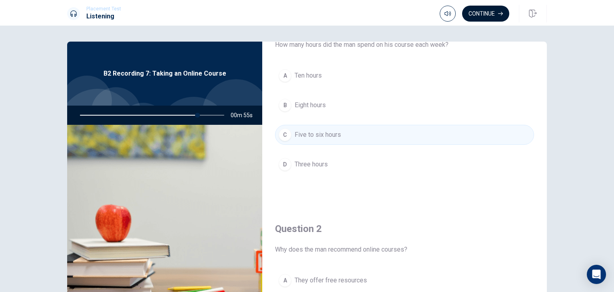
click at [485, 16] on button "Continue" at bounding box center [485, 14] width 47 height 16
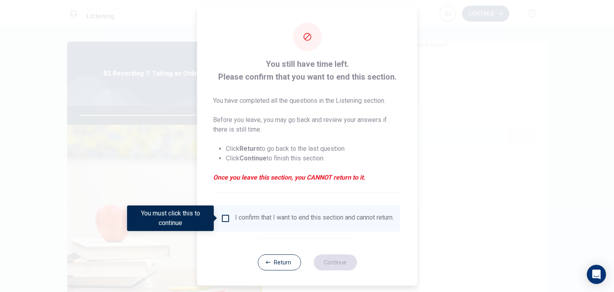
click at [225, 218] on input "You must click this to continue" at bounding box center [226, 218] width 10 height 10
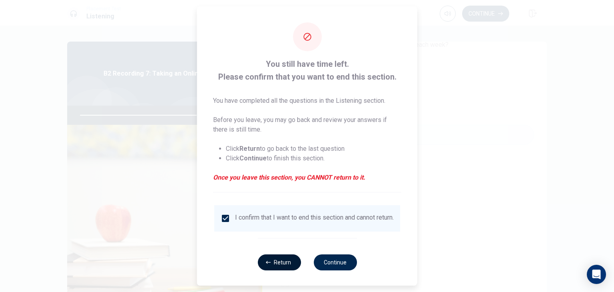
click at [277, 265] on button "Return" at bounding box center [278, 262] width 43 height 16
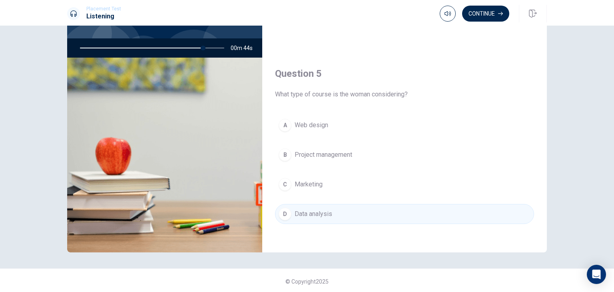
scroll to position [69, 0]
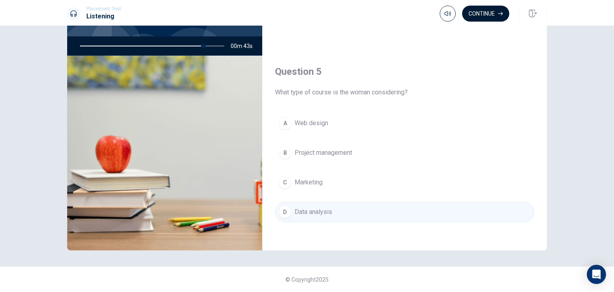
click at [487, 10] on button "Continue" at bounding box center [485, 14] width 47 height 16
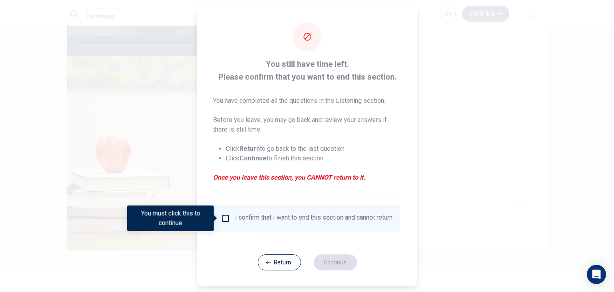
drag, startPoint x: 222, startPoint y: 221, endPoint x: 248, endPoint y: 221, distance: 25.6
click at [223, 220] on input "You must click this to continue" at bounding box center [226, 218] width 10 height 10
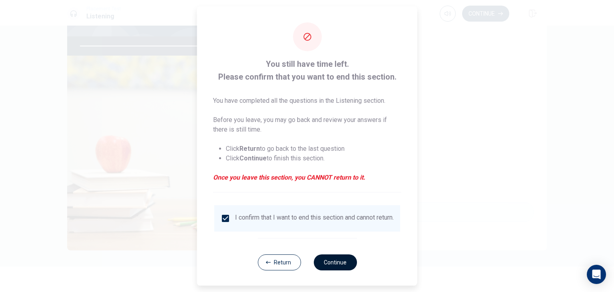
click at [331, 267] on button "Continue" at bounding box center [334, 262] width 43 height 16
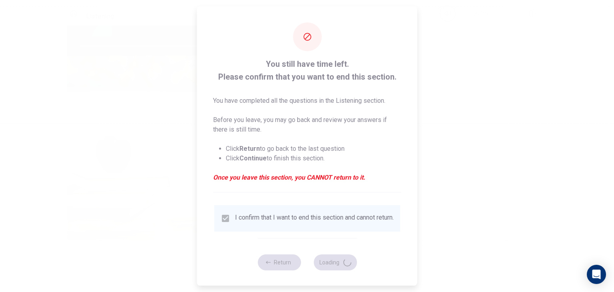
type input "87"
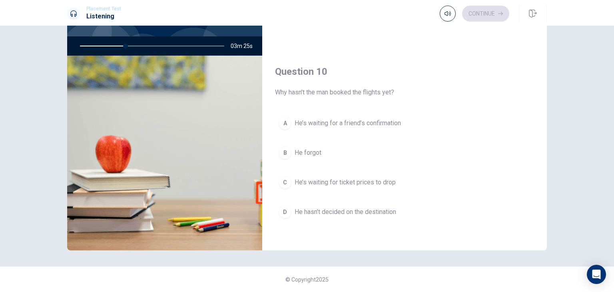
click at [280, 179] on div "C" at bounding box center [285, 182] width 13 height 13
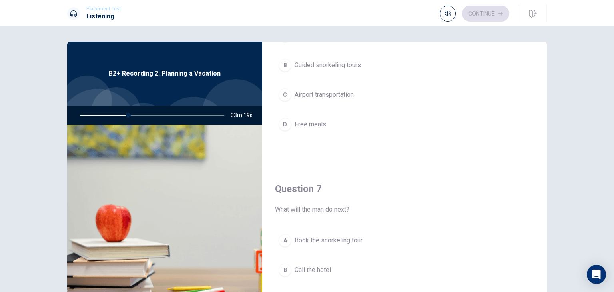
scroll to position [0, 0]
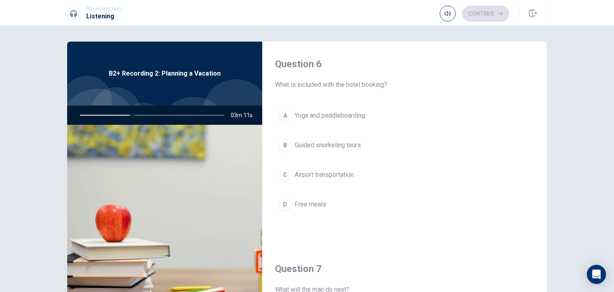
click at [285, 112] on div "A" at bounding box center [285, 115] width 13 height 13
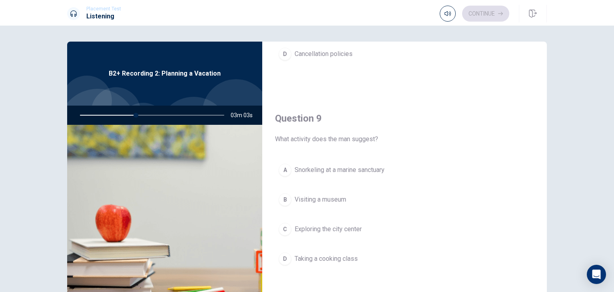
scroll to position [600, 0]
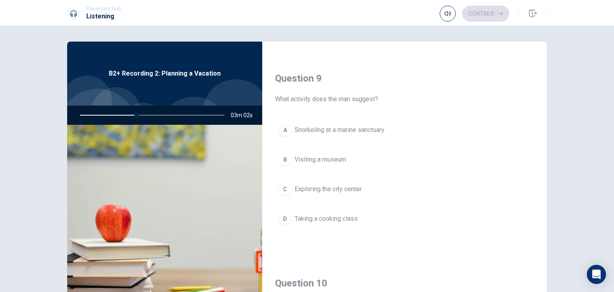
click at [295, 128] on span "Snorkeling at a marine sanctuary" at bounding box center [340, 130] width 90 height 10
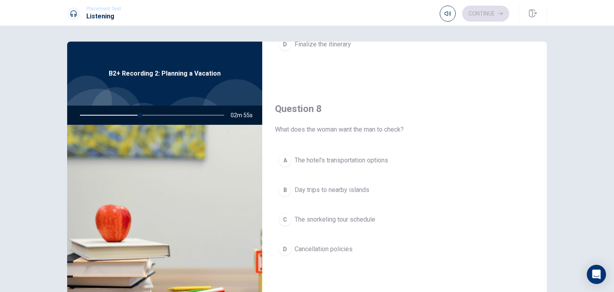
scroll to position [382, 0]
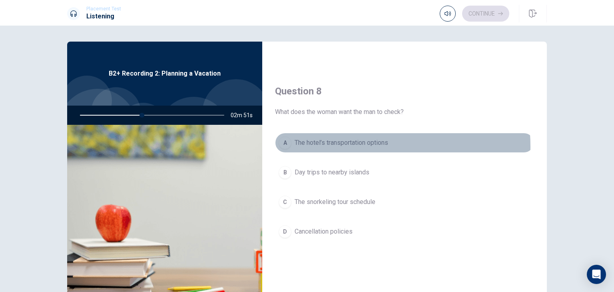
click at [347, 145] on span "The hotel’s transportation options" at bounding box center [342, 143] width 94 height 10
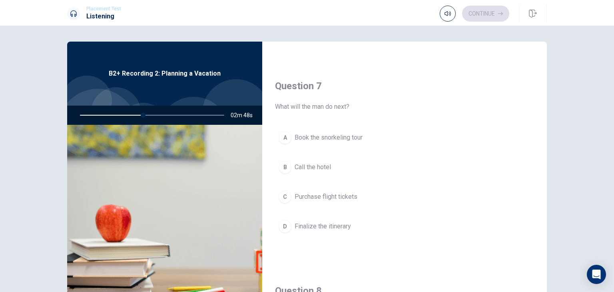
scroll to position [182, 0]
click at [315, 168] on span "Call the hotel" at bounding box center [313, 168] width 36 height 10
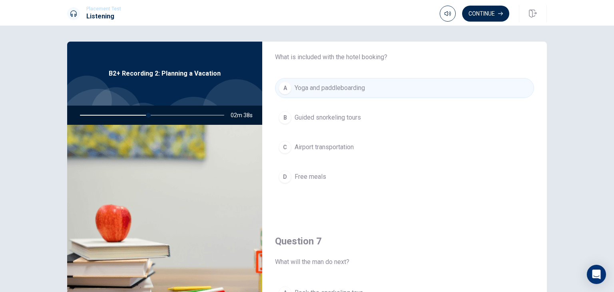
scroll to position [0, 0]
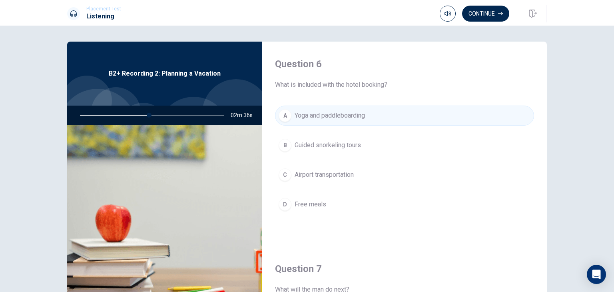
type input "48"
click at [491, 17] on button "Continue" at bounding box center [485, 14] width 47 height 16
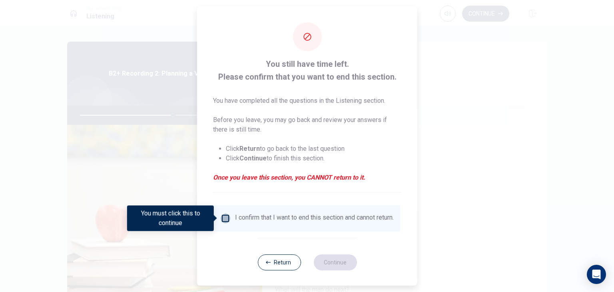
click at [223, 217] on input "You must click this to continue" at bounding box center [226, 218] width 10 height 10
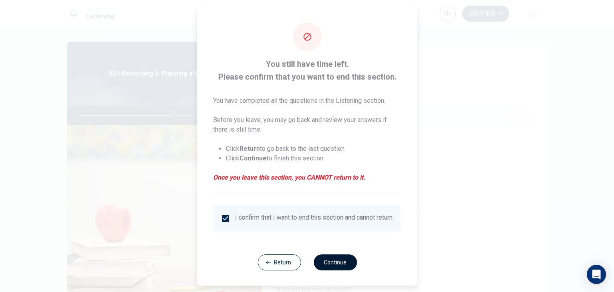
click at [327, 266] on button "Continue" at bounding box center [334, 262] width 43 height 16
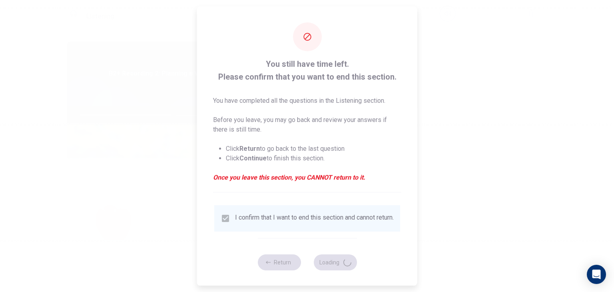
type input "66"
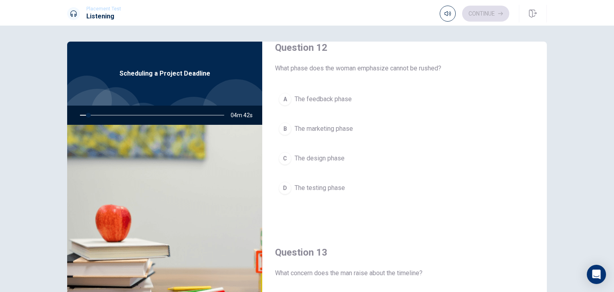
scroll to position [240, 0]
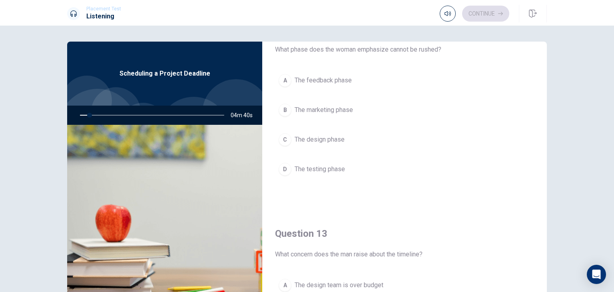
click at [317, 167] on span "The testing phase" at bounding box center [320, 169] width 50 height 10
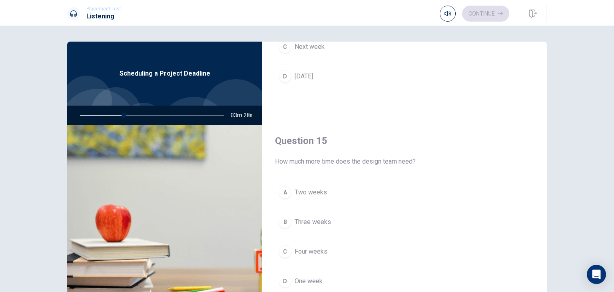
scroll to position [40, 0]
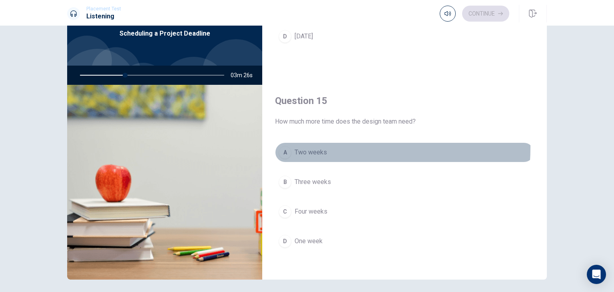
click at [311, 148] on span "Two weeks" at bounding box center [311, 153] width 32 height 10
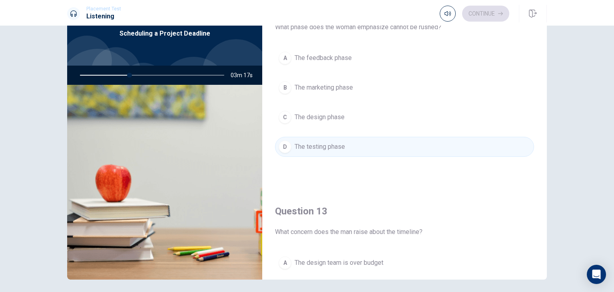
scroll to position [342, 0]
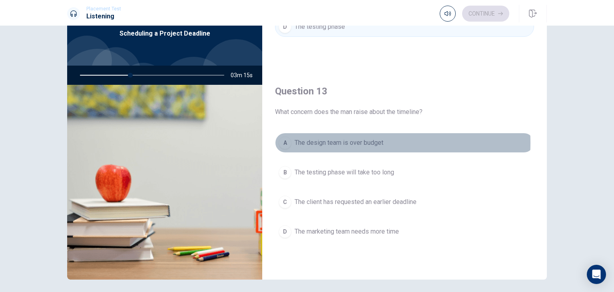
click at [322, 141] on span "The design team is over budget" at bounding box center [339, 143] width 89 height 10
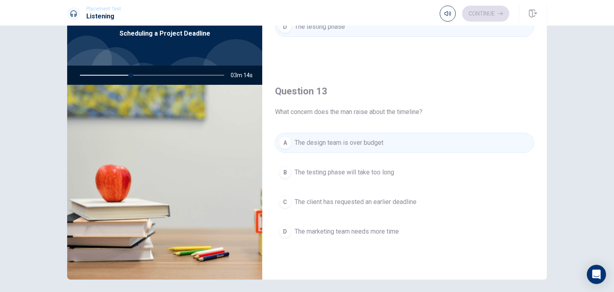
click at [365, 182] on div "A The design team is over budget B The testing phase will take too long C The c…" at bounding box center [404, 195] width 259 height 125
click at [365, 173] on span "The testing phase will take too long" at bounding box center [345, 172] width 100 height 10
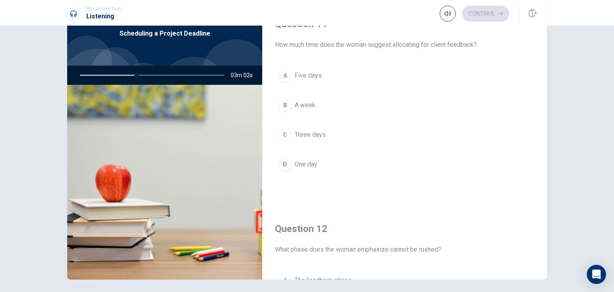
scroll to position [0, 0]
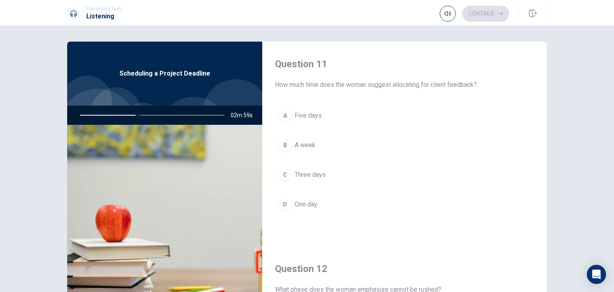
click at [311, 174] on span "Three days" at bounding box center [310, 175] width 31 height 10
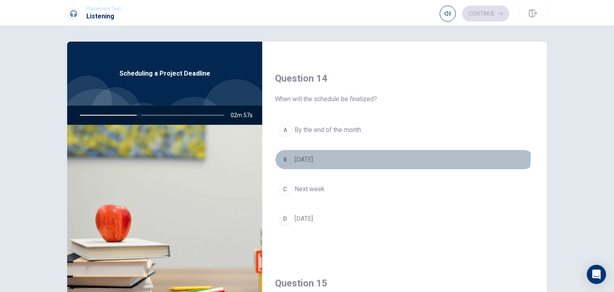
click at [321, 150] on button "B [DATE]" at bounding box center [404, 160] width 259 height 20
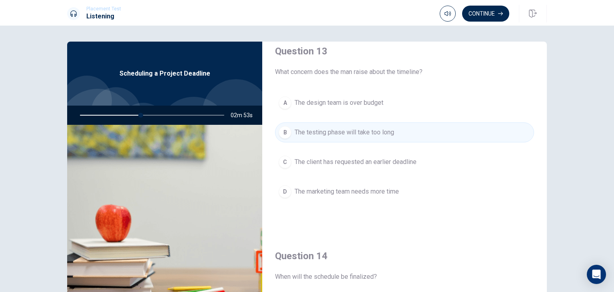
scroll to position [382, 0]
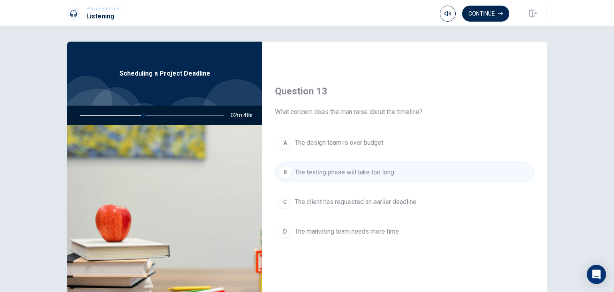
click at [343, 232] on span "The marketing team needs more time" at bounding box center [347, 232] width 104 height 10
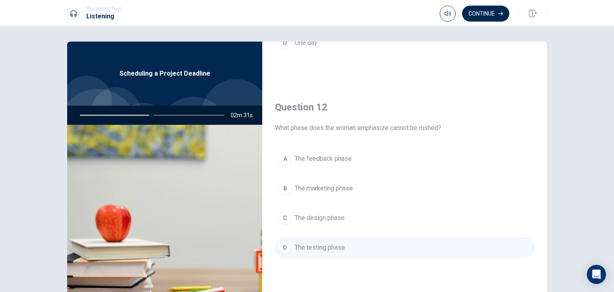
scroll to position [142, 0]
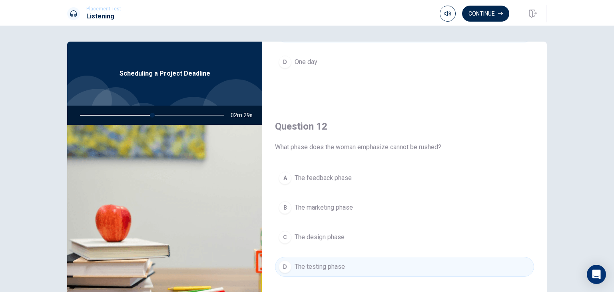
click at [291, 237] on button "C The design phase" at bounding box center [404, 237] width 259 height 20
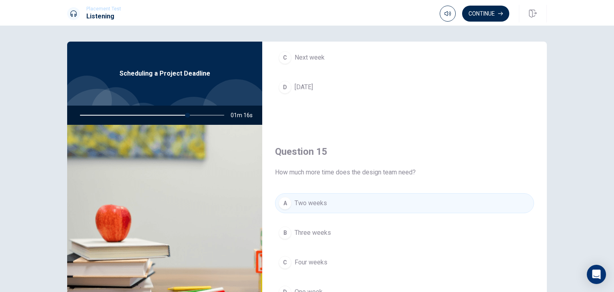
scroll to position [742, 0]
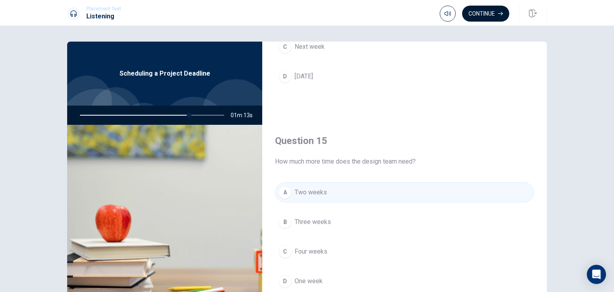
click at [486, 11] on button "Continue" at bounding box center [485, 14] width 47 height 16
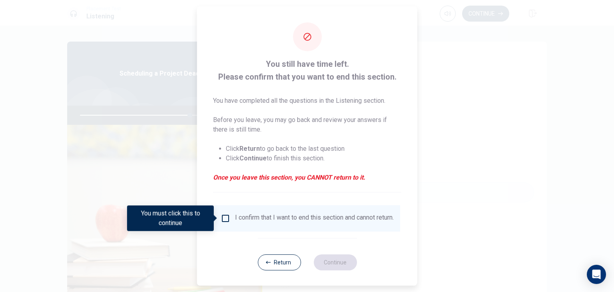
click at [224, 217] on input "You must click this to continue" at bounding box center [226, 218] width 10 height 10
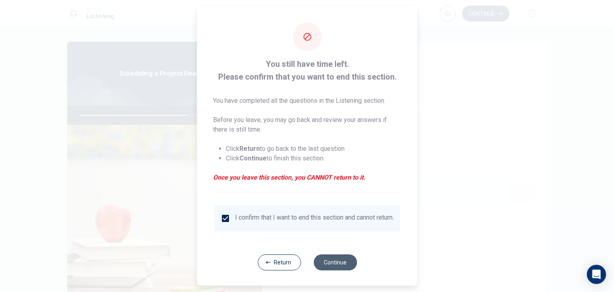
click at [329, 265] on button "Continue" at bounding box center [334, 262] width 43 height 16
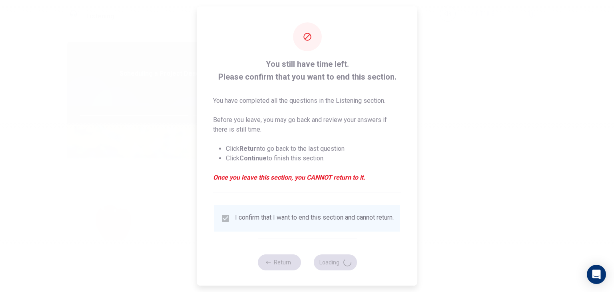
type input "77"
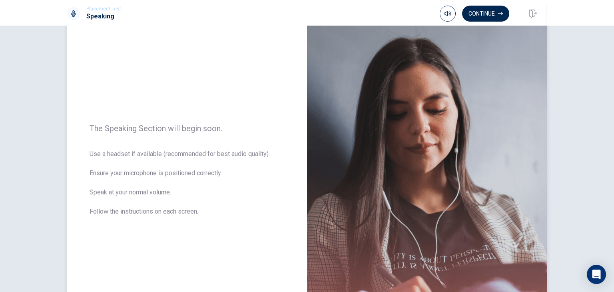
scroll to position [0, 0]
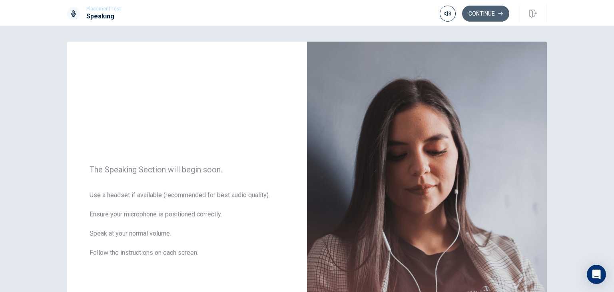
click at [484, 14] on button "Continue" at bounding box center [485, 14] width 47 height 16
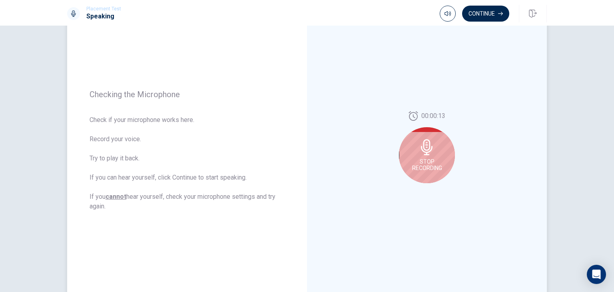
scroll to position [80, 0]
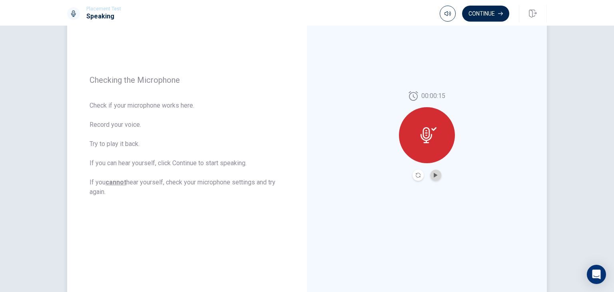
click at [433, 170] on button "Play Audio" at bounding box center [435, 174] width 11 height 11
click at [416, 175] on icon "Record Again" at bounding box center [418, 175] width 5 height 5
click at [434, 173] on icon "Play Audio" at bounding box center [436, 175] width 4 height 5
click at [485, 14] on button "Continue" at bounding box center [485, 14] width 47 height 16
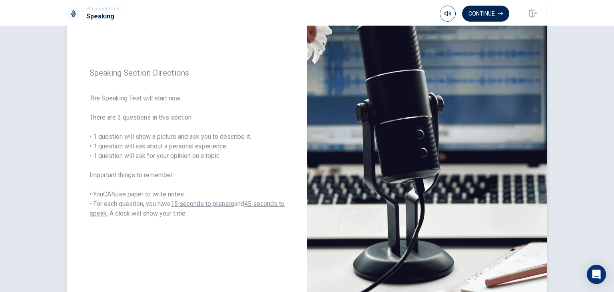
scroll to position [120, 0]
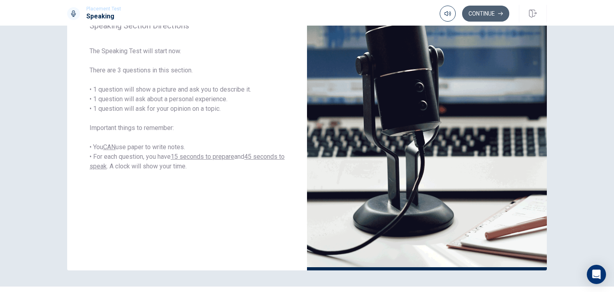
click at [480, 10] on button "Continue" at bounding box center [485, 14] width 47 height 16
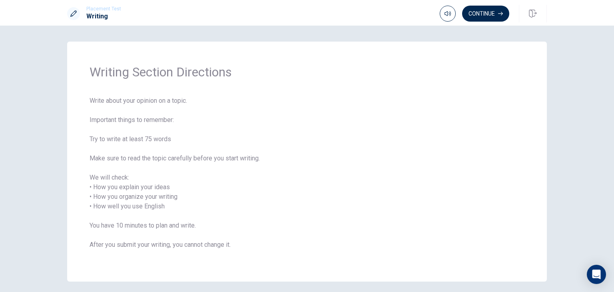
scroll to position [31, 0]
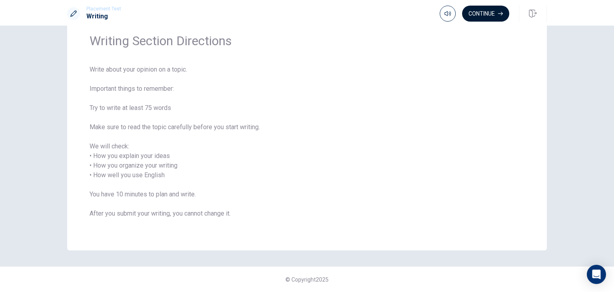
click at [480, 12] on button "Continue" at bounding box center [485, 14] width 47 height 16
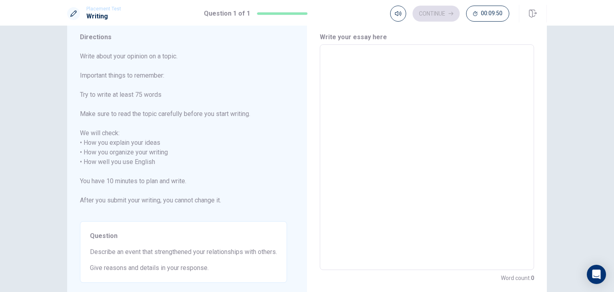
scroll to position [0, 0]
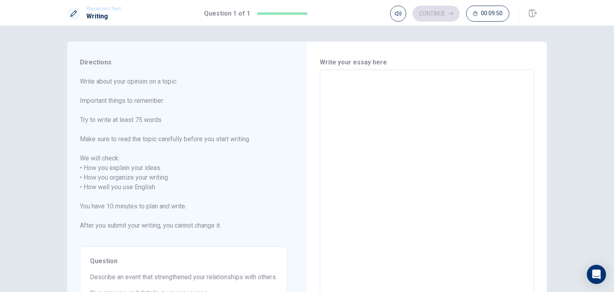
click at [351, 123] on textarea at bounding box center [426, 182] width 203 height 212
type textarea "l"
type textarea "x"
type textarea "L"
type textarea "x"
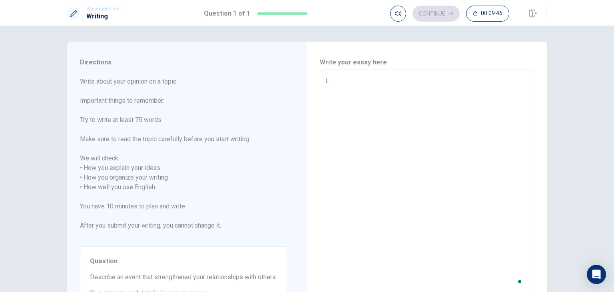
type textarea "La"
type textarea "x"
type textarea "Las"
type textarea "x"
type textarea "Last"
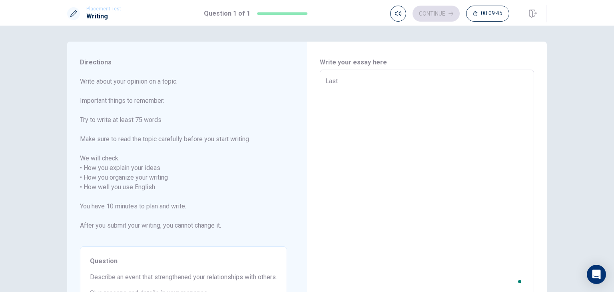
type textarea "x"
type textarea "Last"
type textarea "x"
type textarea "Last s"
type textarea "x"
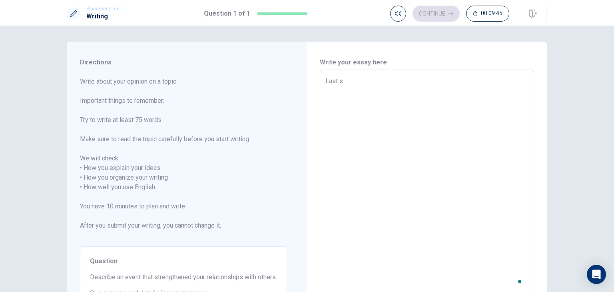
type textarea "Last su"
type textarea "x"
type textarea "Last sum"
type textarea "x"
type textarea "Last summ"
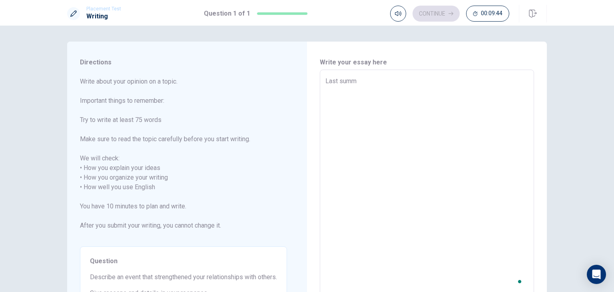
type textarea "x"
type textarea "Last summe"
type textarea "x"
type textarea "Last summer"
type textarea "x"
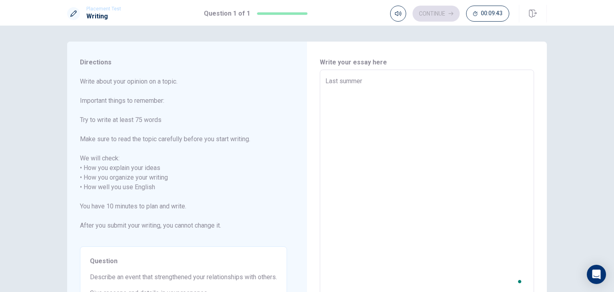
type textarea "Last summe"
type textarea "x"
type textarea "Last summ"
type textarea "x"
type textarea "Last sum"
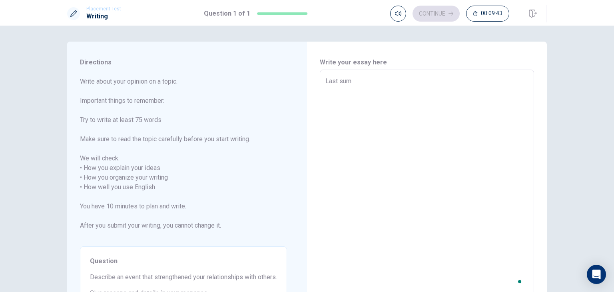
type textarea "x"
type textarea "Last su"
type textarea "x"
type textarea "Last s"
type textarea "x"
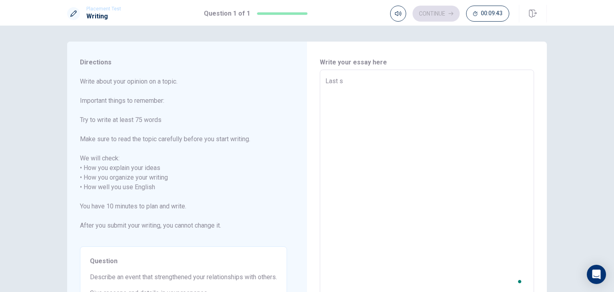
type textarea "Last"
type textarea "x"
type textarea "Last"
type textarea "x"
type textarea "Las"
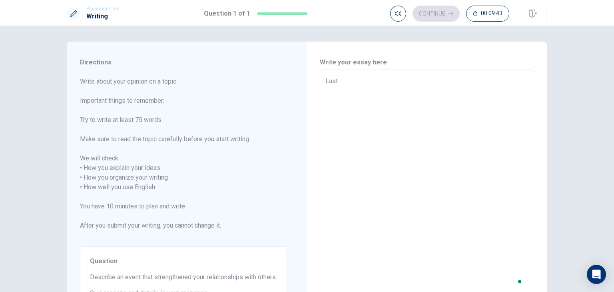
type textarea "x"
type textarea "La"
type textarea "x"
type textarea "L"
type textarea "x"
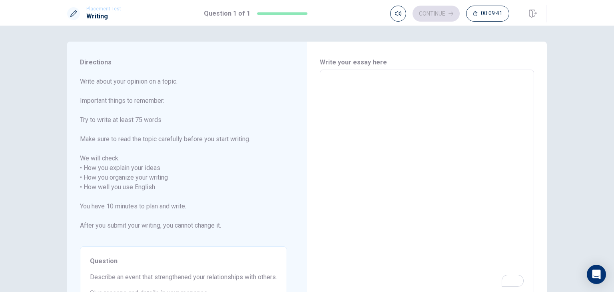
click at [352, 106] on textarea "To enrich screen reader interactions, please activate Accessibility in Grammarl…" at bounding box center [426, 182] width 203 height 212
click at [359, 95] on textarea "To enrich screen reader interactions, please activate Accessibility in Grammarl…" at bounding box center [426, 182] width 203 height 212
type textarea "L"
type textarea "x"
type textarea "La"
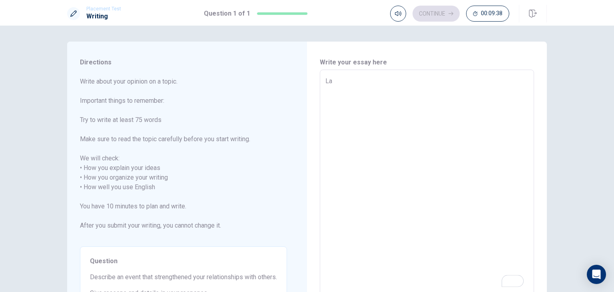
type textarea "x"
type textarea "Las"
type textarea "x"
type textarea "Last"
type textarea "x"
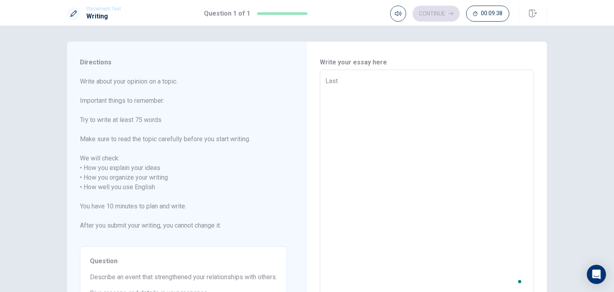
type textarea "Last"
type textarea "x"
type textarea "Last s"
type textarea "x"
type textarea "Last su"
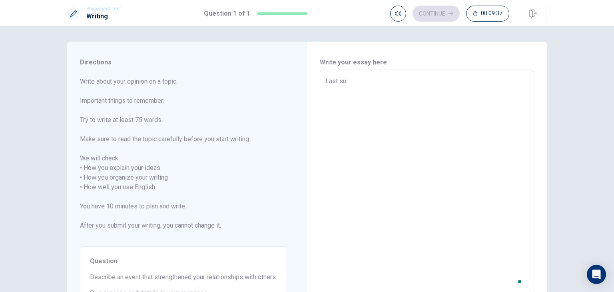
type textarea "x"
type textarea "Last sum"
type textarea "x"
type textarea "Last summ"
type textarea "x"
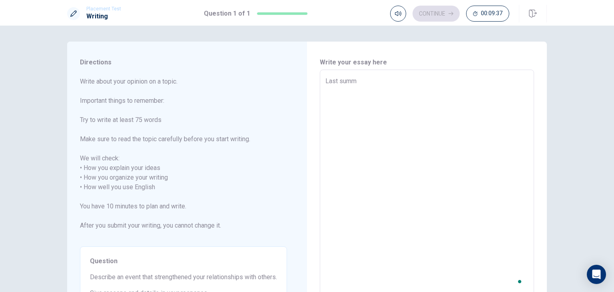
type textarea "Last summe"
type textarea "x"
type textarea "Last summer"
type textarea "x"
type textarea "Last summer,"
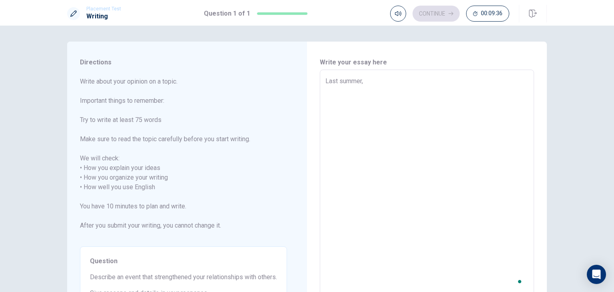
type textarea "x"
type textarea "Last summer,"
type textarea "x"
type textarea "Last summer, m"
type textarea "x"
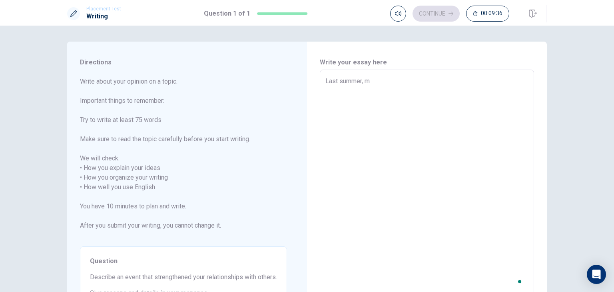
type textarea "Last summer, me"
type textarea "x"
type textarea "Last summer, me"
type textarea "x"
type textarea "Last summer, me a"
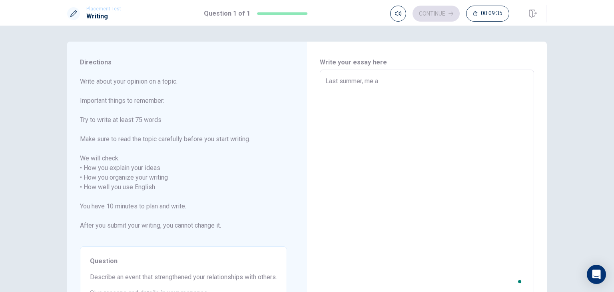
type textarea "x"
type textarea "Last summer, me an"
type textarea "x"
type textarea "Last summer, me and"
type textarea "x"
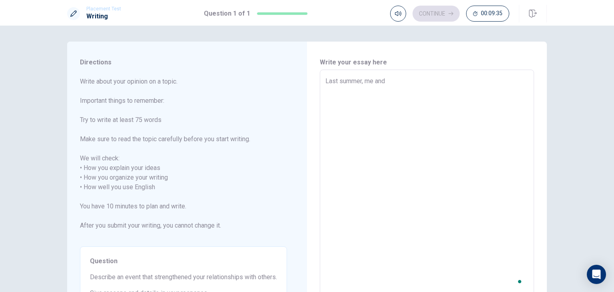
type textarea "Last summer, me and"
type textarea "x"
type textarea "Last summer, me and"
type textarea "x"
type textarea "Last summer, me an"
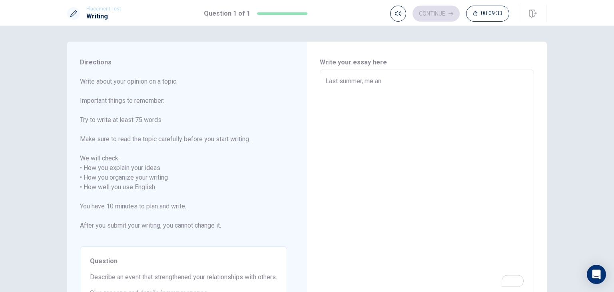
type textarea "x"
type textarea "Last summer, me a"
type textarea "x"
type textarea "Last summer, me"
type textarea "x"
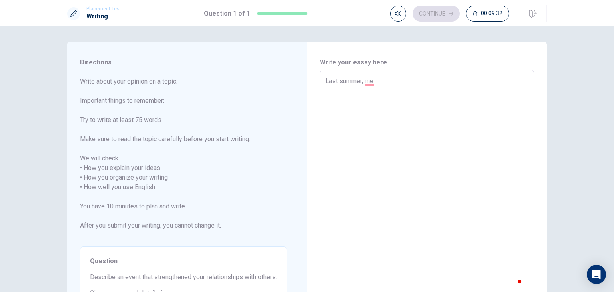
type textarea "Last summer, me a"
type textarea "x"
type textarea "Last summer, me an"
type textarea "x"
type textarea "Last summer, me and"
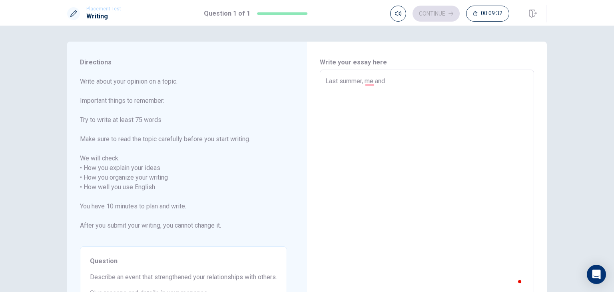
type textarea "x"
type textarea "Last summer, me and"
type textarea "x"
type textarea "Last summer, me and m"
type textarea "x"
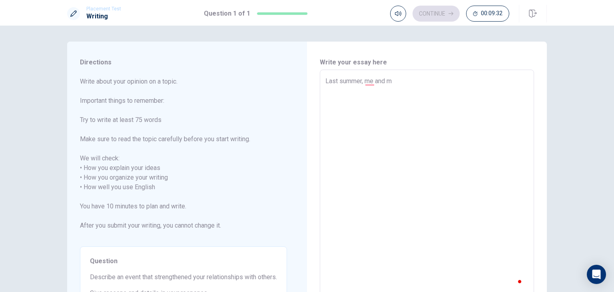
type textarea "Last summer, me and my"
type textarea "x"
type textarea "Last summer, me and my"
type textarea "x"
type textarea "Last summer, me and my c"
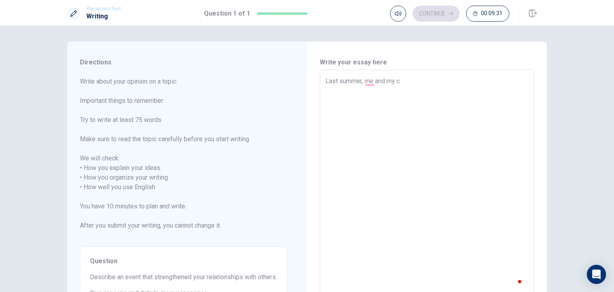
type textarea "x"
type textarea "Last summer, me and my cl"
type textarea "x"
type textarea "Last summer, me and my c"
type textarea "x"
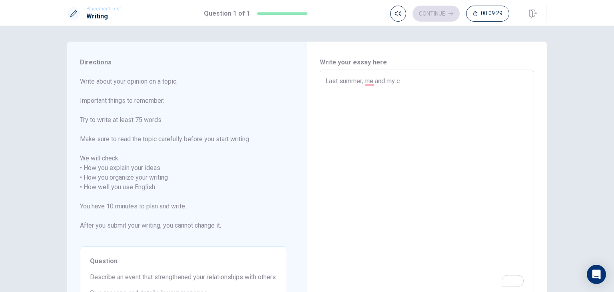
type textarea "Last summer, me and my"
type textarea "x"
type textarea "Last summer, me and my"
type textarea "x"
type textarea "Last summer, me and m"
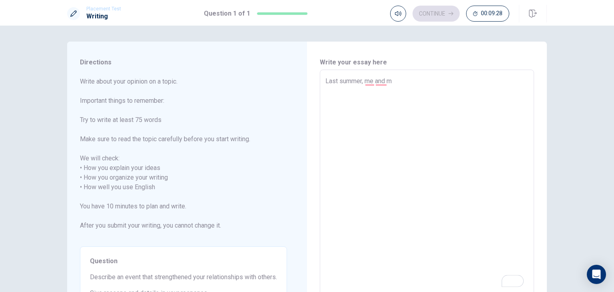
type textarea "x"
type textarea "Last summer, me and"
type textarea "x"
type textarea "Last summer, me and"
type textarea "x"
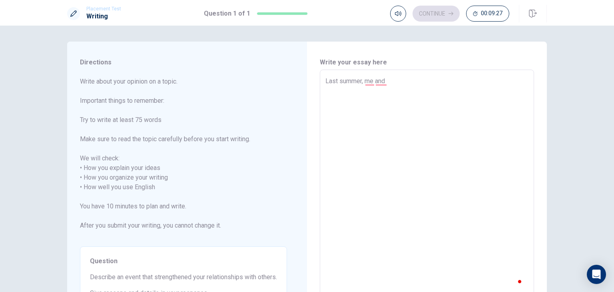
type textarea "Last summer, me an"
type textarea "x"
type textarea "Last summer, me a"
type textarea "x"
type textarea "Last summer, me"
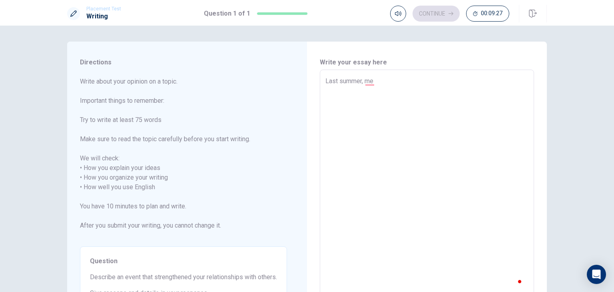
type textarea "x"
type textarea "Last summer, me"
type textarea "x"
type textarea "Last summer, m"
type textarea "x"
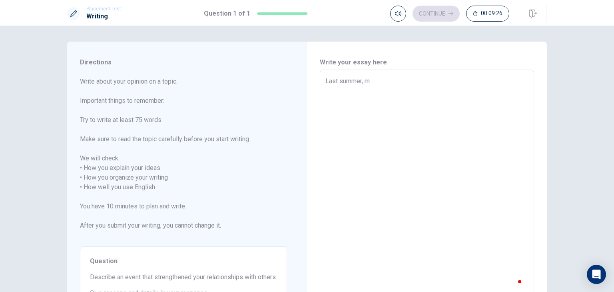
type textarea "Last summer,"
type textarea "x"
type textarea "Last summer, m"
type textarea "x"
type textarea "Last summer, my"
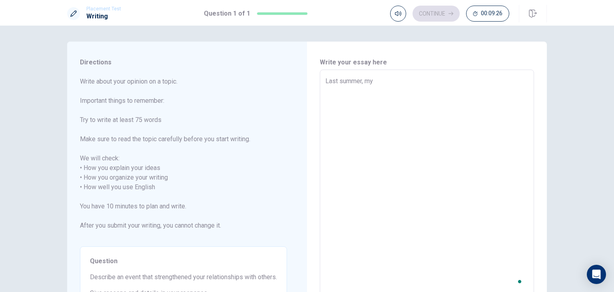
type textarea "x"
type textarea "Last summer, my"
type textarea "x"
type textarea "Last summer, my rt"
type textarea "x"
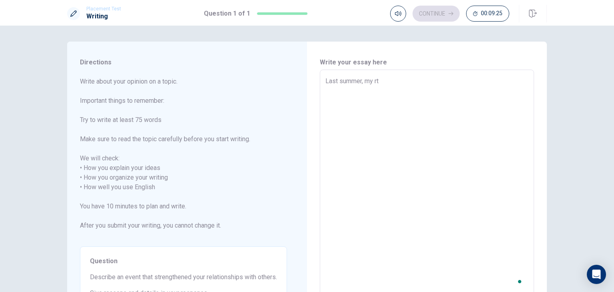
type textarea "Last summer, my r"
type textarea "x"
type textarea "Last summer, my"
type textarea "x"
type textarea "Last summer, my t"
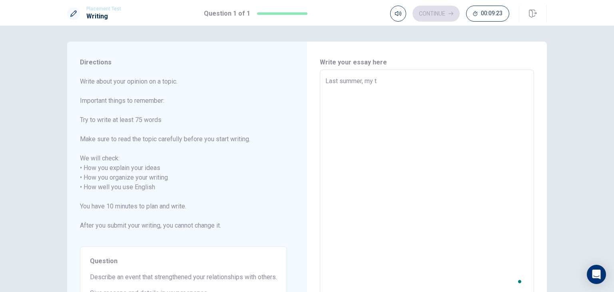
type textarea "x"
type textarea "Last summer, my te"
type textarea "x"
type textarea "Last summer, my tea"
type textarea "x"
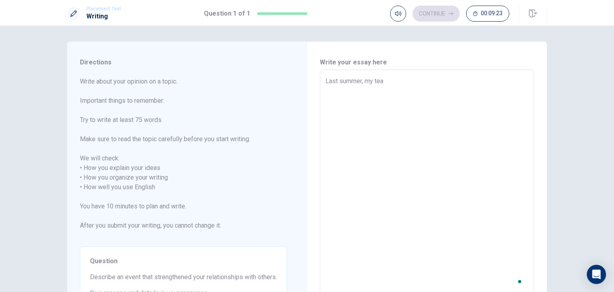
type textarea "Last summer, my team"
type textarea "x"
type textarea "Last summer, my teamm"
type textarea "x"
type textarea "Last summer, my teamma"
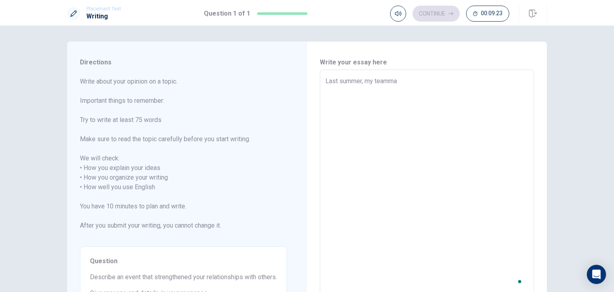
type textarea "x"
type textarea "Last summer, my teammat"
type textarea "x"
type textarea "Last summer, my teammate"
type textarea "x"
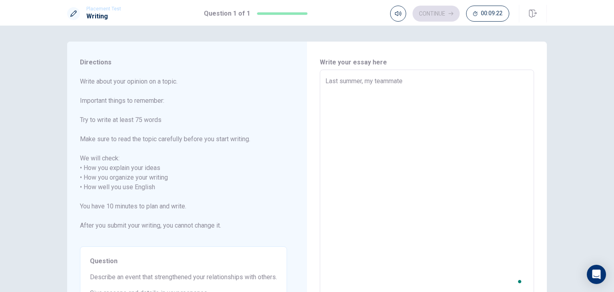
type textarea "Last summer, my teammates"
type textarea "x"
type textarea "Last summer, my teammates"
type textarea "x"
type textarea "Last summer, my teammates a"
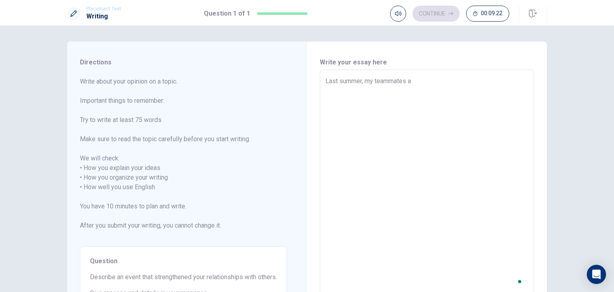
type textarea "x"
type textarea "Last summer, my teammates an"
type textarea "x"
type textarea "Last summer, my teammates and"
type textarea "x"
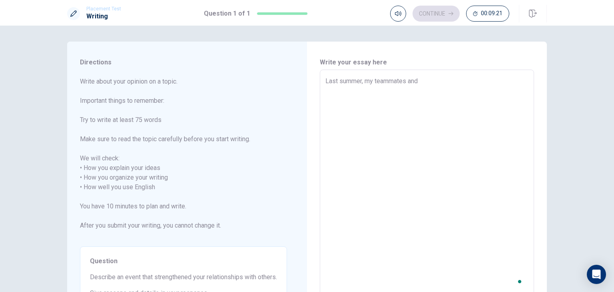
type textarea "Last summer, my teammates and"
type textarea "x"
type textarea "Last summer, my teammates and I"
type textarea "x"
type textarea "Last summer, my teammates and I"
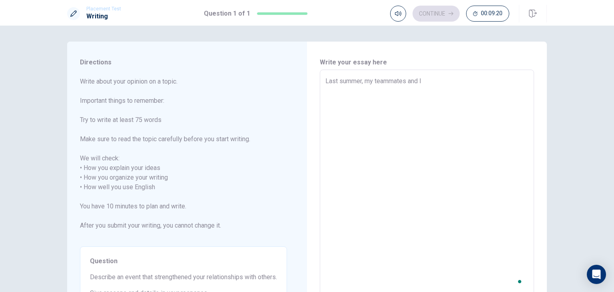
type textarea "x"
type textarea "Last summer, my teammates and I w"
type textarea "x"
type textarea "Last summer, my teammates and I we"
type textarea "x"
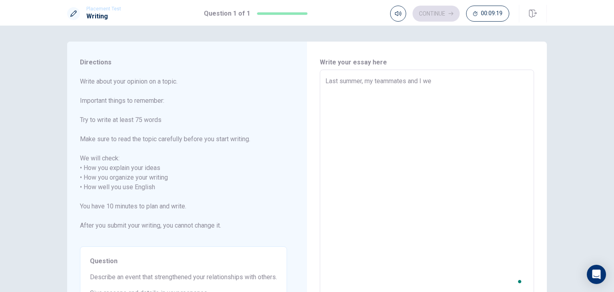
type textarea "Last summer, my teammates and I [PERSON_NAME]"
type textarea "x"
type textarea "Last summer, my teammates and I went"
type textarea "x"
type textarea "Last summer, my teammates and I went"
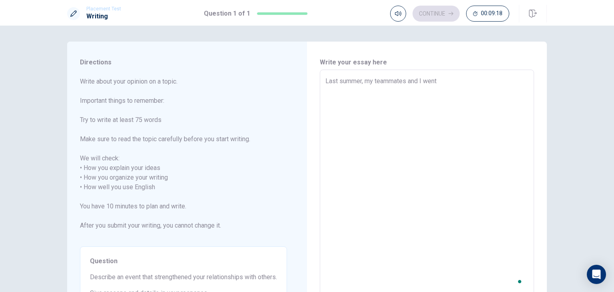
type textarea "x"
type textarea "Last summer, my teammates and I went t"
type textarea "x"
type textarea "Last summer, my teammates and I went to"
type textarea "x"
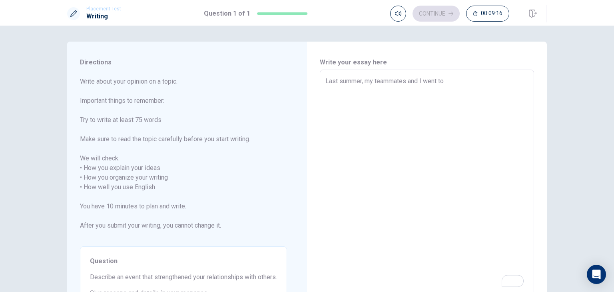
type textarea "Last summer, my teammates and I went to"
click at [471, 80] on textarea "Last summer, my teammates and I went to a robotic competition" at bounding box center [426, 182] width 203 height 212
click at [513, 82] on textarea "Last summer, my teammates and I went to a robotics competition" at bounding box center [426, 182] width 203 height 212
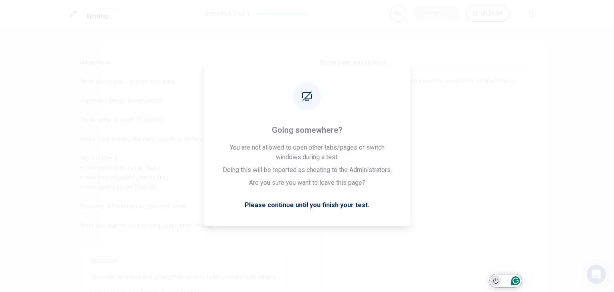
click at [495, 279] on icon "Turn off Grammarly on this website" at bounding box center [496, 281] width 6 height 6
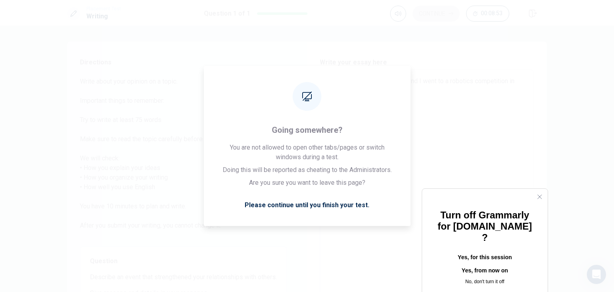
click at [474, 251] on button "Yes, for this session" at bounding box center [485, 257] width 100 height 13
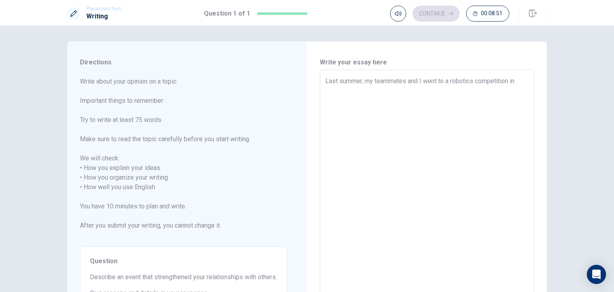
click at [521, 79] on textarea "Last summer, my teammates and I went to a robotics competition in" at bounding box center [426, 182] width 203 height 212
drag, startPoint x: 390, startPoint y: 91, endPoint x: 373, endPoint y: 92, distance: 17.3
click at [373, 92] on textarea "Last summer, my teammates and I went to a robotics competition in [GEOGRAPHIC_D…" at bounding box center [426, 182] width 203 height 212
click at [389, 93] on textarea "Last summer, my teammates and I went to a robotics competition in [GEOGRAPHIC_D…" at bounding box center [426, 182] width 203 height 212
click at [478, 94] on textarea "Last summer, my teammates and I went to a robotics competition in [GEOGRAPHIC_D…" at bounding box center [426, 182] width 203 height 212
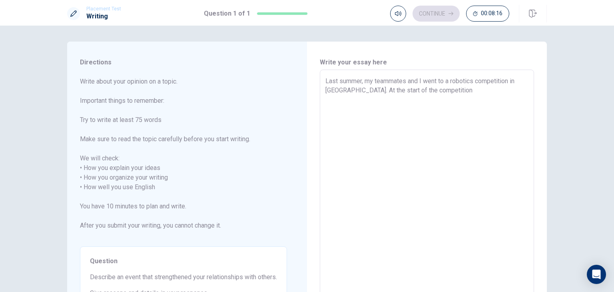
click at [475, 82] on textarea "Last summer, my teammates and I went to a robotics competition in [GEOGRAPHIC_D…" at bounding box center [426, 182] width 203 height 212
click at [508, 90] on textarea "Last summer, my teammates and I went to a robotics rescue competition in [GEOGR…" at bounding box center [426, 182] width 203 height 212
click at [336, 102] on textarea "Last summer, my teammates and I went to a robotics rescue competition in [GEOGR…" at bounding box center [426, 182] width 203 height 212
drag, startPoint x: 455, startPoint y: 109, endPoint x: 435, endPoint y: 106, distance: 19.8
click at [455, 109] on textarea "Last summer, my teammates and I went to a robotics rescue competition in [GEOGR…" at bounding box center [426, 182] width 203 height 212
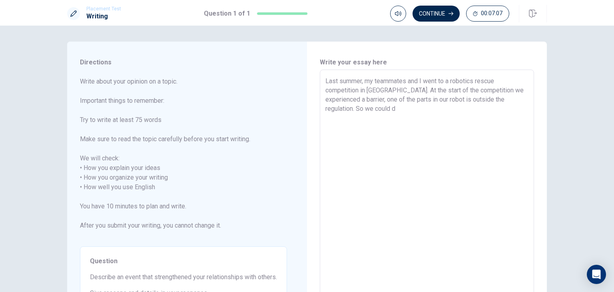
click at [435, 100] on textarea "Last summer, my teammates and I went to a robotics rescue competition in [GEOGR…" at bounding box center [426, 182] width 203 height 212
click at [429, 102] on textarea "Last summer, my teammates and I went to a robotics rescue competition in [GEOGR…" at bounding box center [426, 182] width 203 height 212
click at [430, 114] on textarea "Last summer, my teammates and I went to a robotics rescue competition in [GEOGR…" at bounding box center [426, 182] width 203 height 212
click at [417, 109] on textarea "Last summer, my teammates and I went to a robotics rescue competition in [GEOGR…" at bounding box center [426, 182] width 203 height 212
click at [451, 109] on textarea "Last summer, my teammates and I went to a robotics rescue competition in [GEOGR…" at bounding box center [426, 182] width 203 height 212
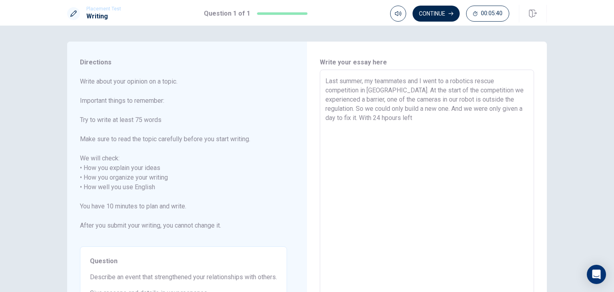
click at [392, 119] on textarea "Last summer, my teammates and I went to a robotics rescue competition in [GEOGR…" at bounding box center [426, 182] width 203 height 212
click at [425, 122] on textarea "Last summer, my teammates and I went to a robotics rescue competition in [GEOGR…" at bounding box center [426, 182] width 203 height 212
click at [497, 92] on textarea "Last summer, my teammates and I went to a robotics rescue competition in [GEOGR…" at bounding box center [426, 182] width 203 height 212
click at [439, 123] on textarea "Last summer, my teammates and I went to a robotics rescue competition in [GEOGR…" at bounding box center [426, 182] width 203 height 212
click at [360, 99] on textarea "Last summer, my teammates and I went to a robotics rescue competition in [GEOGR…" at bounding box center [426, 182] width 203 height 212
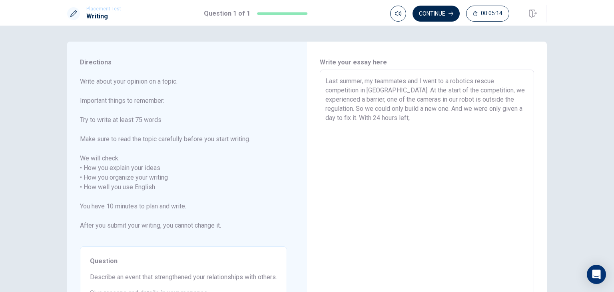
click at [429, 121] on textarea "Last summer, my teammates and I went to a robotics rescue competition in [GEOGR…" at bounding box center [426, 182] width 203 height 212
click at [402, 128] on textarea "Last summer, my teammates and I went to a robotics rescue competition in [GEOGR…" at bounding box center [426, 182] width 203 height 212
click at [480, 128] on textarea "Last summer, my teammates and I went to a robotics rescue competition in [GEOGR…" at bounding box center [426, 182] width 203 height 212
click at [442, 128] on textarea "Last summer, my teammates and I went to a robotics rescue competition in [GEOGR…" at bounding box center [426, 182] width 203 height 212
click at [462, 126] on textarea "Last summer, my teammates and I went to a robotics rescue competition in [GEOGR…" at bounding box center [426, 182] width 203 height 212
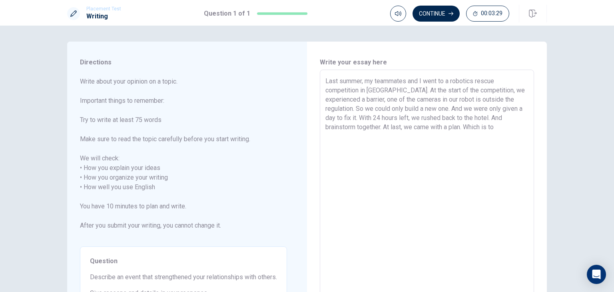
click at [466, 128] on textarea "Last summer, my teammates and I went to a robotics rescue competition in [GEOGR…" at bounding box center [426, 182] width 203 height 212
click at [413, 92] on textarea "Last summer, my teammates and I went to a robotics rescue competition in [GEOGR…" at bounding box center [426, 182] width 203 height 212
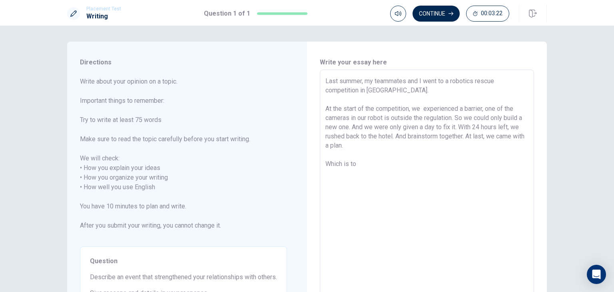
click at [373, 162] on textarea "Last summer, my teammates and I went to a robotics rescue competition in [GEOGR…" at bounding box center [426, 182] width 203 height 212
click at [457, 110] on textarea "Last summer, my teammates and I went to a robotics rescue competition in [GEOGR…" at bounding box center [426, 182] width 203 height 212
click at [424, 109] on textarea "Last summer, my teammates and I went to a robotics rescue competition in [GEOGR…" at bounding box center [426, 182] width 203 height 212
click at [383, 184] on textarea "Last summer, my teammates and I went to a robotics rescue competition in [GEOGR…" at bounding box center [426, 182] width 203 height 212
click at [376, 174] on textarea "Last summer, my teammates and I went to a robotics rescue competition in [GEOGR…" at bounding box center [426, 182] width 203 height 212
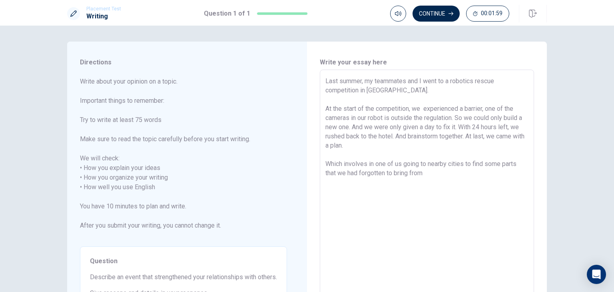
click at [431, 173] on textarea "Last summer, my teammates and I went to a robotics rescue competition in [GEOGR…" at bounding box center [426, 182] width 203 height 212
click at [469, 173] on textarea "Last summer, my teammates and I went to a robotics rescue competition in [GEOGR…" at bounding box center [426, 182] width 203 height 212
click at [504, 175] on textarea "Last summer, my teammates and I went to a robotics rescue competition in [GEOGR…" at bounding box center [426, 182] width 203 height 212
click at [423, 110] on textarea "Last summer, my teammates and I went to a robotics rescue competition in [GEOGR…" at bounding box center [426, 182] width 203 height 212
click at [455, 181] on textarea "Last summer, my teammates and I went to a robotics rescue competition in [GEOGR…" at bounding box center [426, 182] width 203 height 212
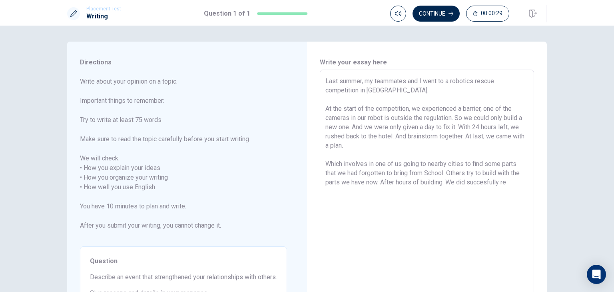
click at [494, 182] on textarea "Last summer, my teammates and I went to a robotics rescue competition in [GEOGR…" at bounding box center [426, 182] width 203 height 212
click at [500, 183] on textarea "Last summer, my teammates and I went to a robotics rescue competition in [GEOGR…" at bounding box center [426, 182] width 203 height 212
drag, startPoint x: 509, startPoint y: 183, endPoint x: 468, endPoint y: 183, distance: 41.6
click at [468, 183] on textarea "Last summer, my teammates and I went to a robotics rescue competition in [GEOGR…" at bounding box center [426, 182] width 203 height 212
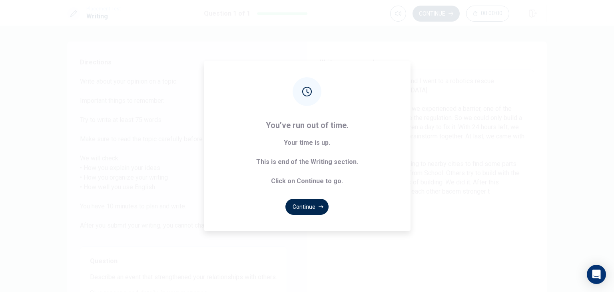
click at [317, 207] on button "Continue" at bounding box center [306, 207] width 43 height 16
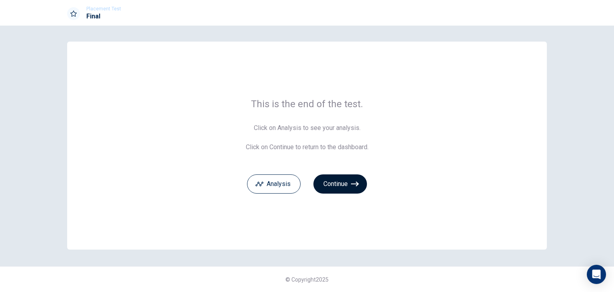
click at [351, 184] on button "Continue" at bounding box center [340, 183] width 54 height 19
